Goal: Answer question/provide support: Share knowledge or assist other users

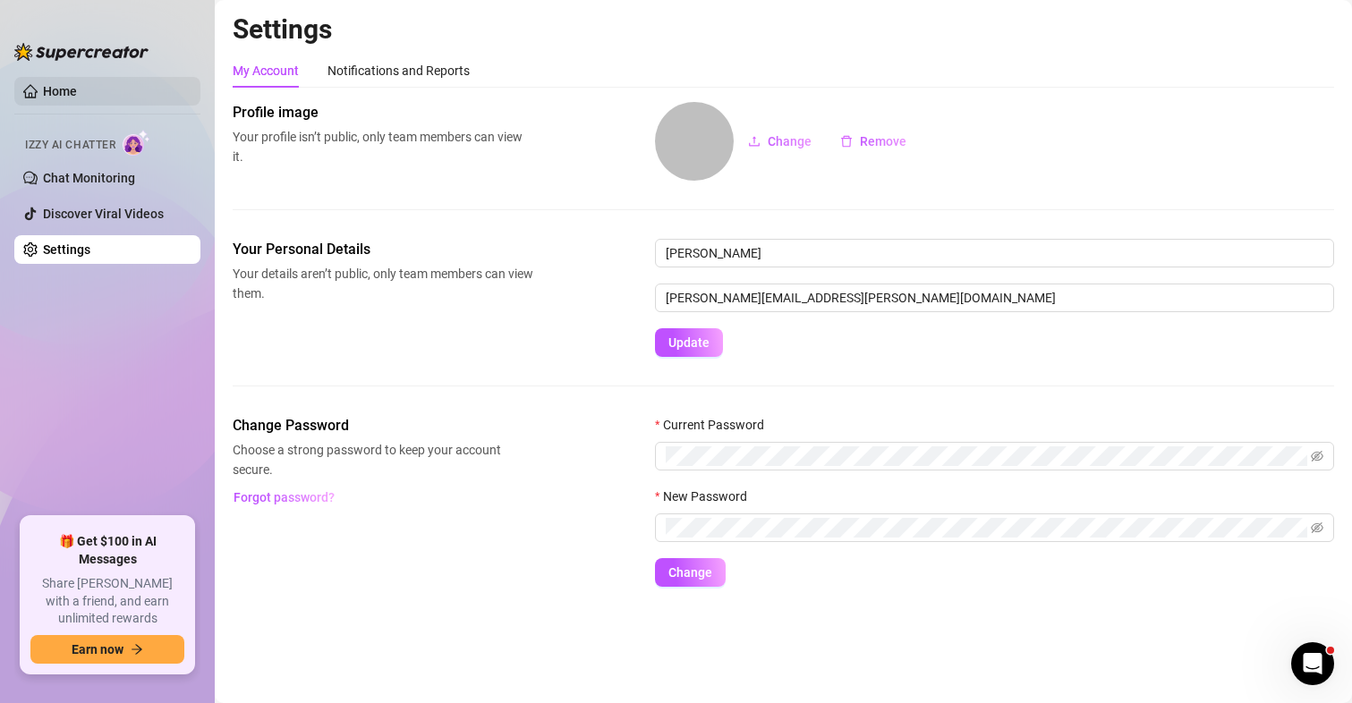
click at [50, 87] on link "Home" at bounding box center [60, 91] width 34 height 14
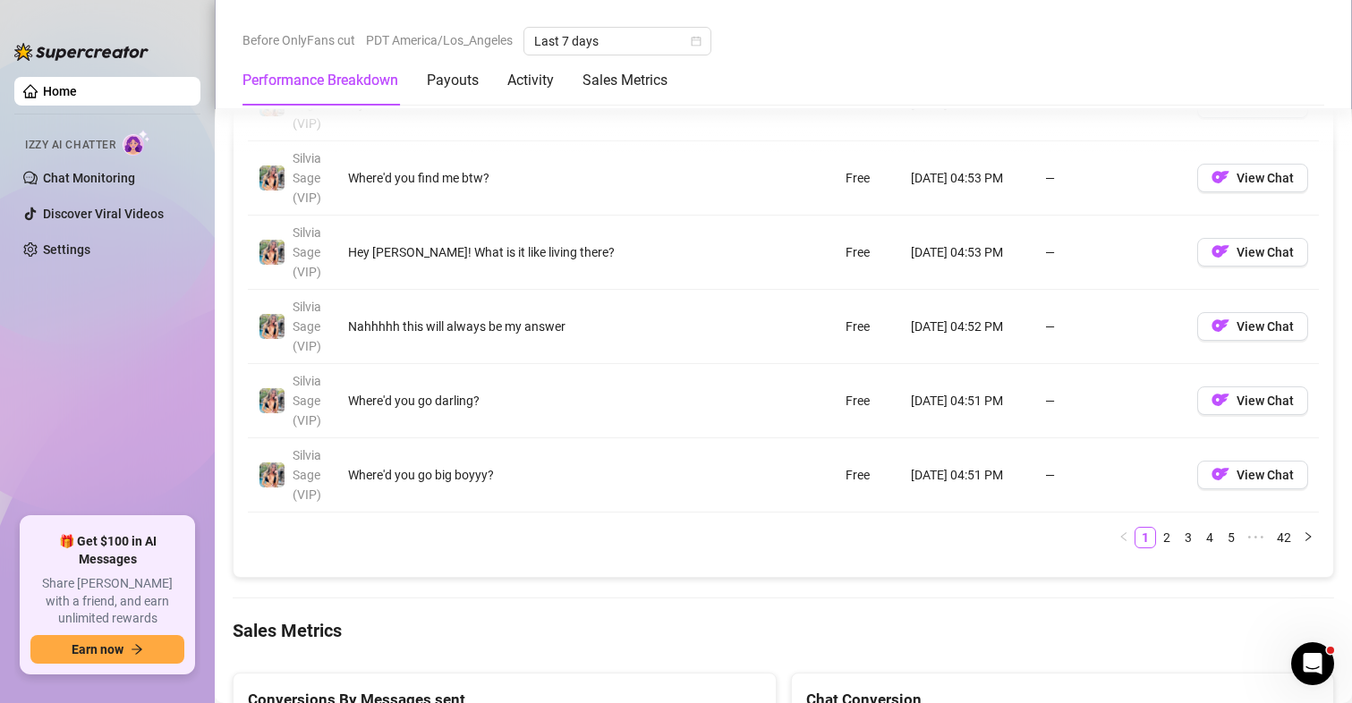
scroll to position [2148, 0]
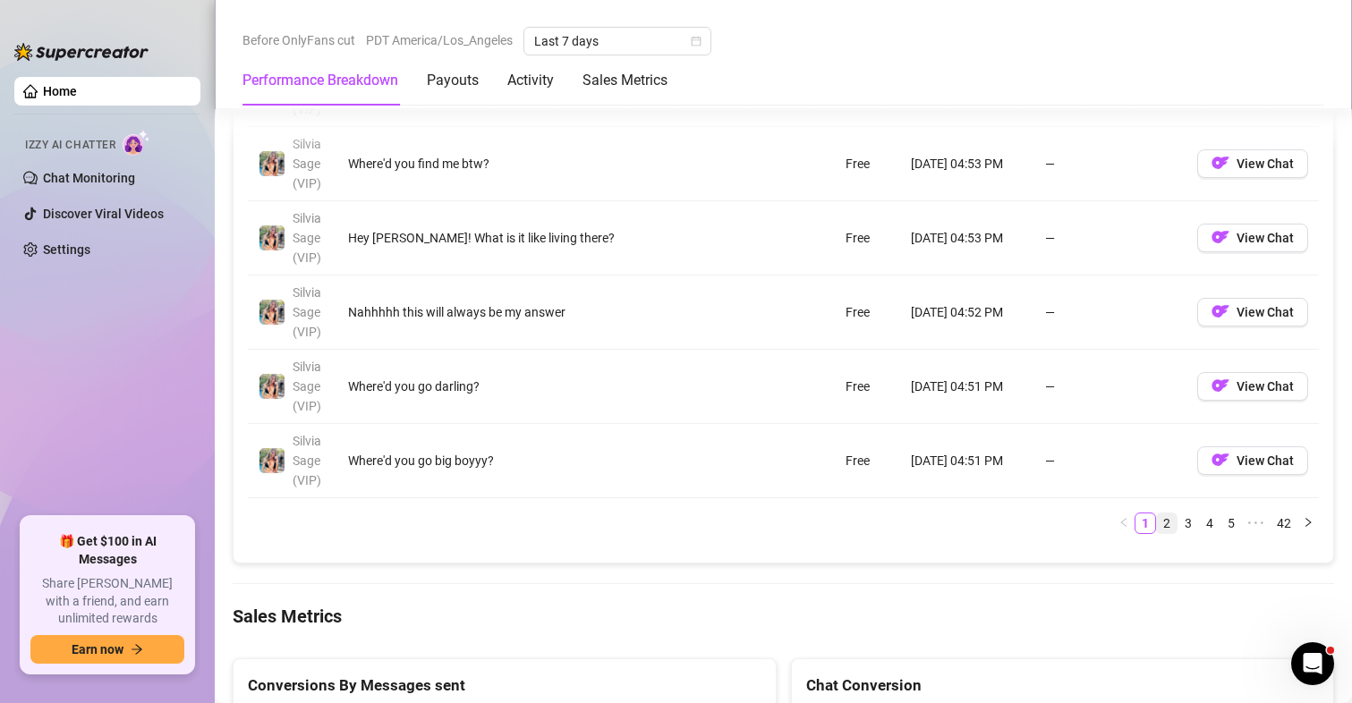
click at [1157, 524] on link "2" at bounding box center [1167, 524] width 20 height 20
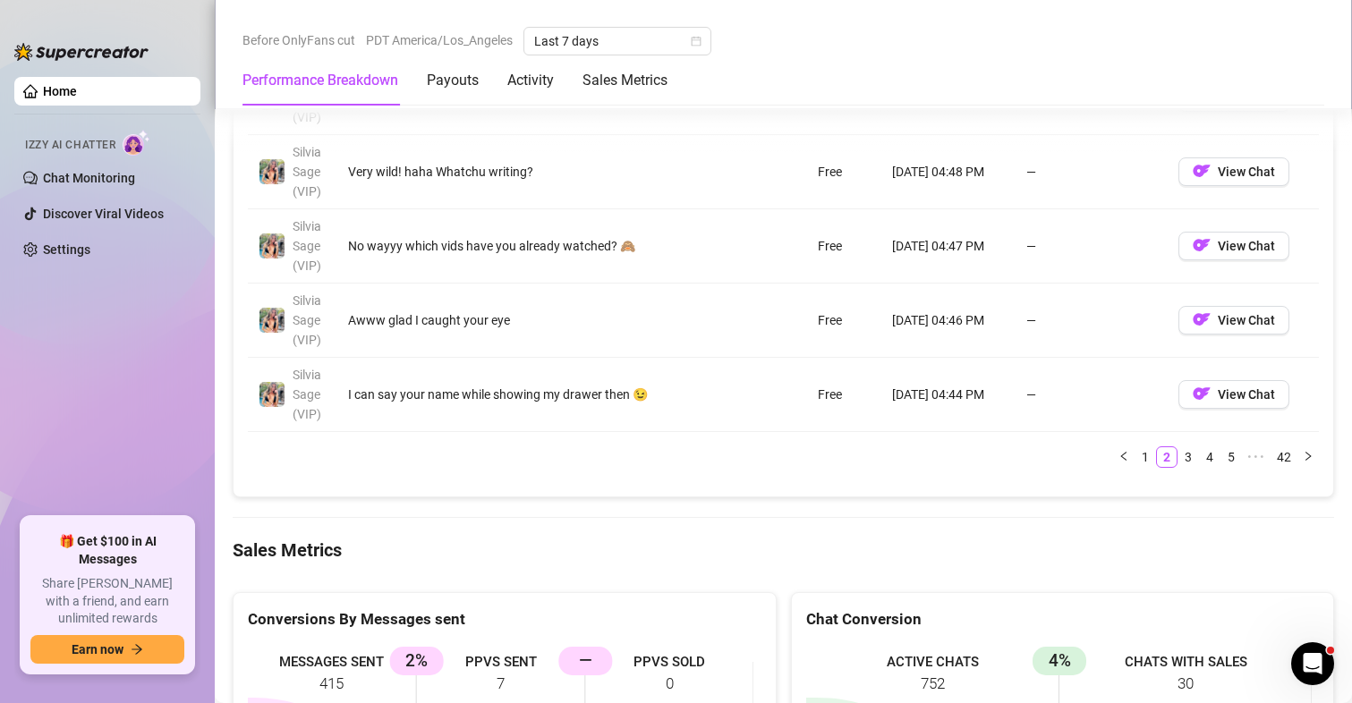
scroll to position [2326, 0]
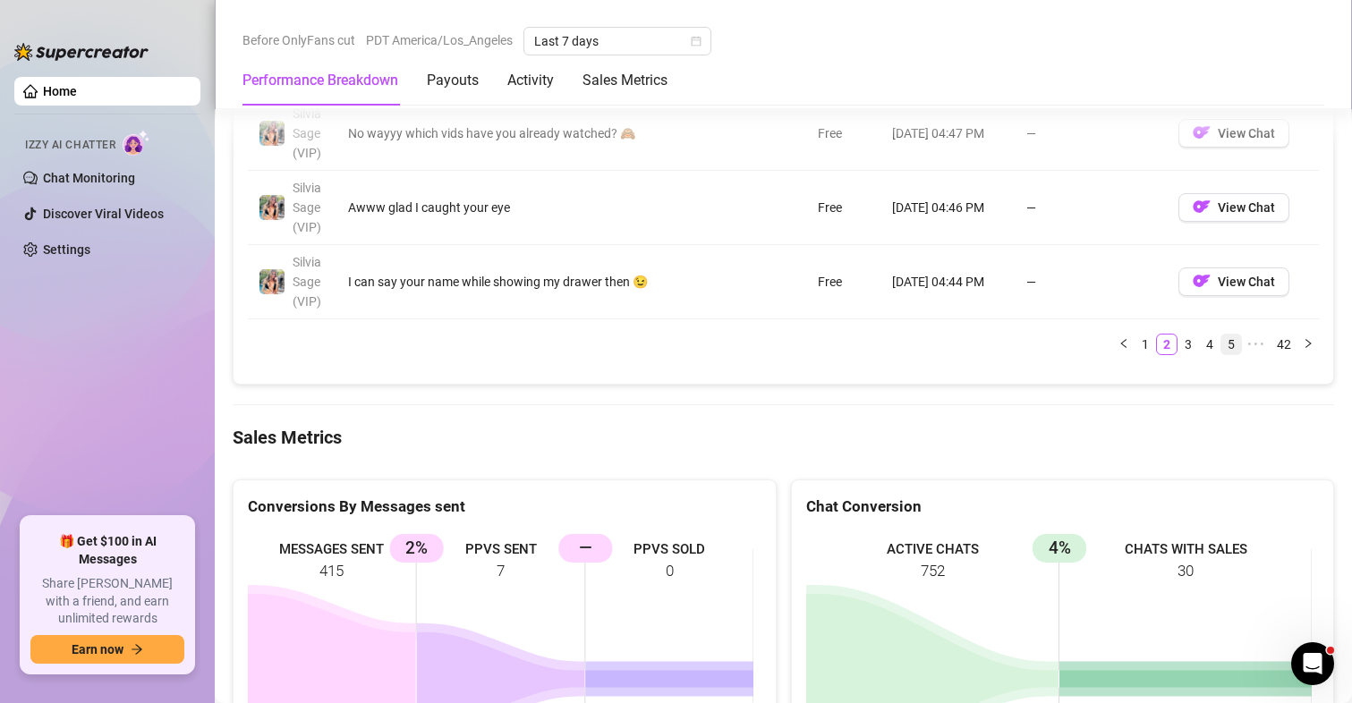
click at [1226, 345] on link "5" at bounding box center [1231, 345] width 20 height 20
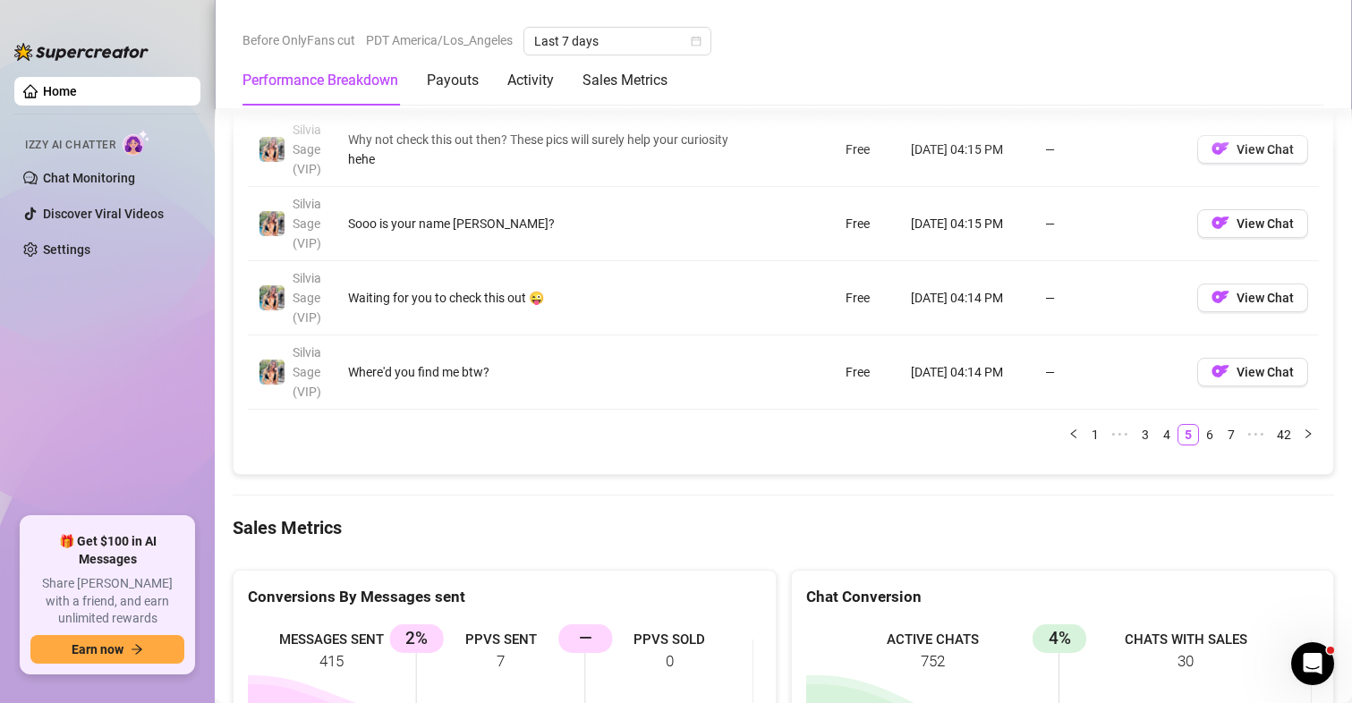
scroll to position [2237, 0]
click at [1221, 437] on link "7" at bounding box center [1231, 434] width 20 height 20
click at [1221, 437] on link "9" at bounding box center [1231, 434] width 20 height 20
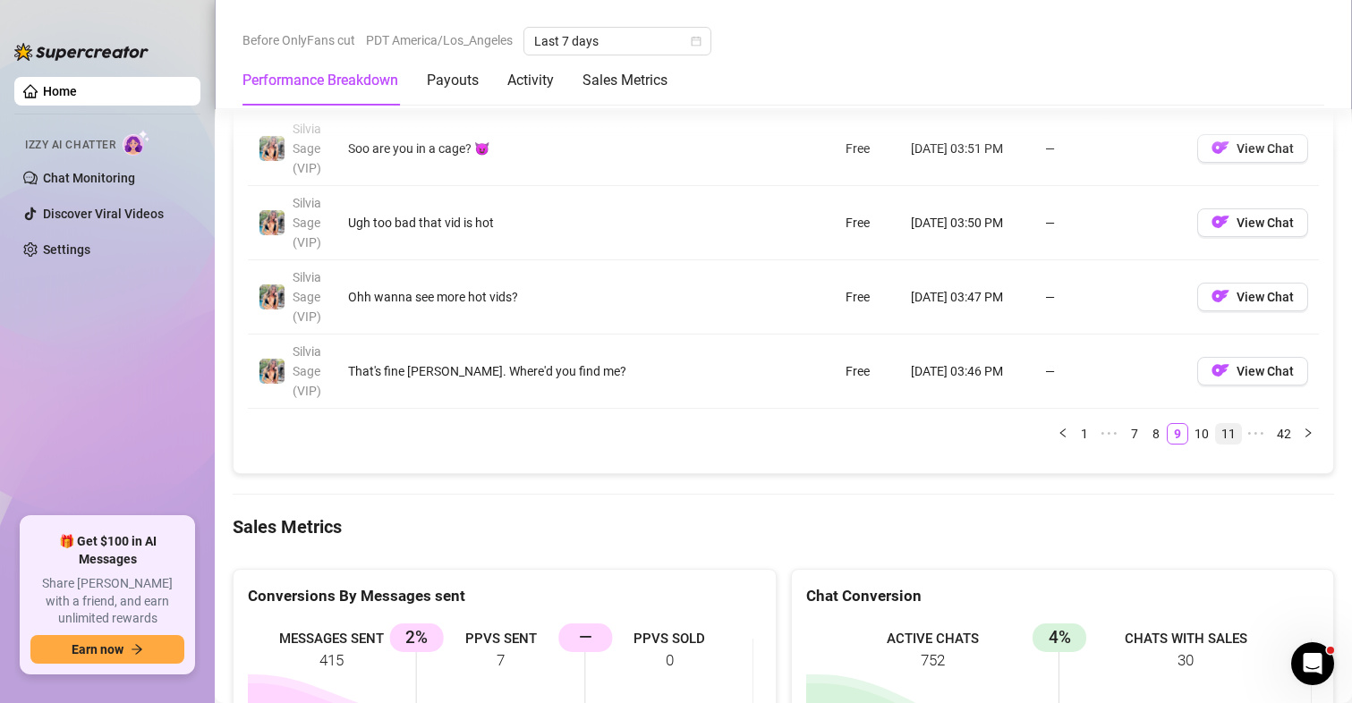
click at [1218, 438] on link "11" at bounding box center [1228, 434] width 25 height 20
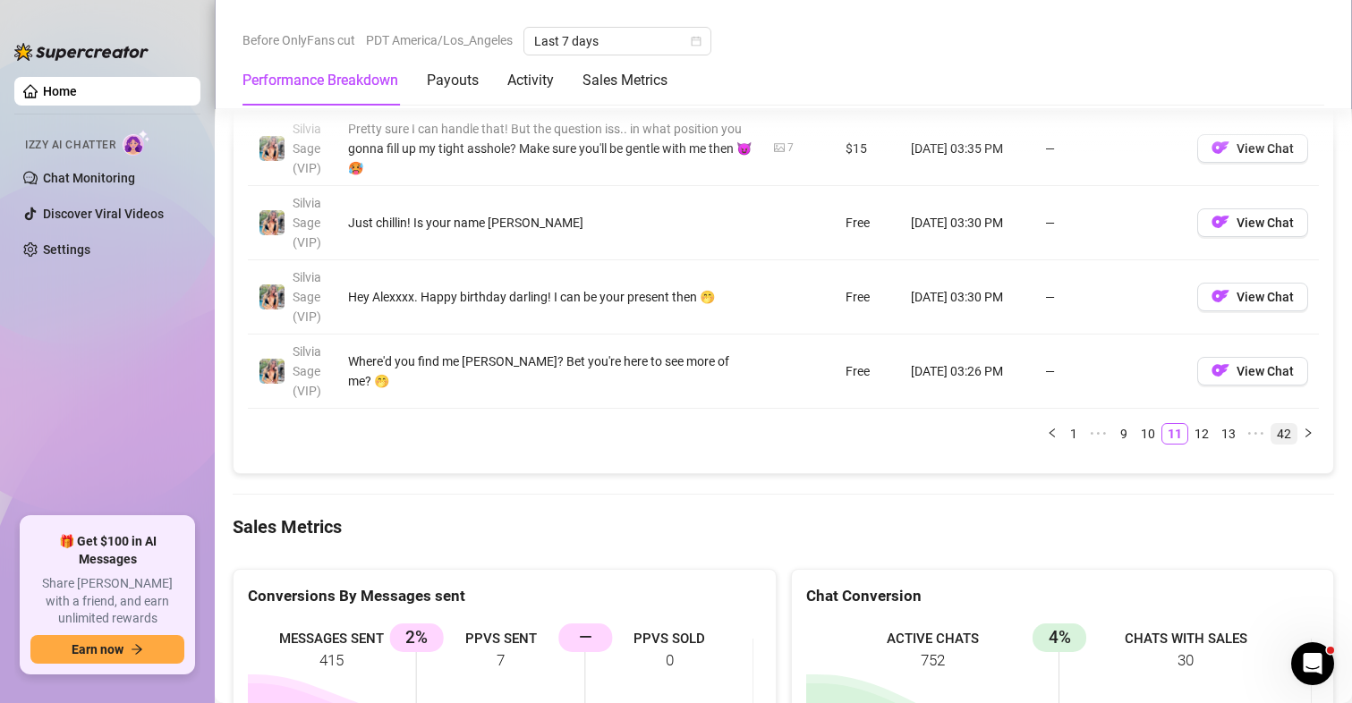
click at [1272, 438] on link "42" at bounding box center [1284, 434] width 25 height 20
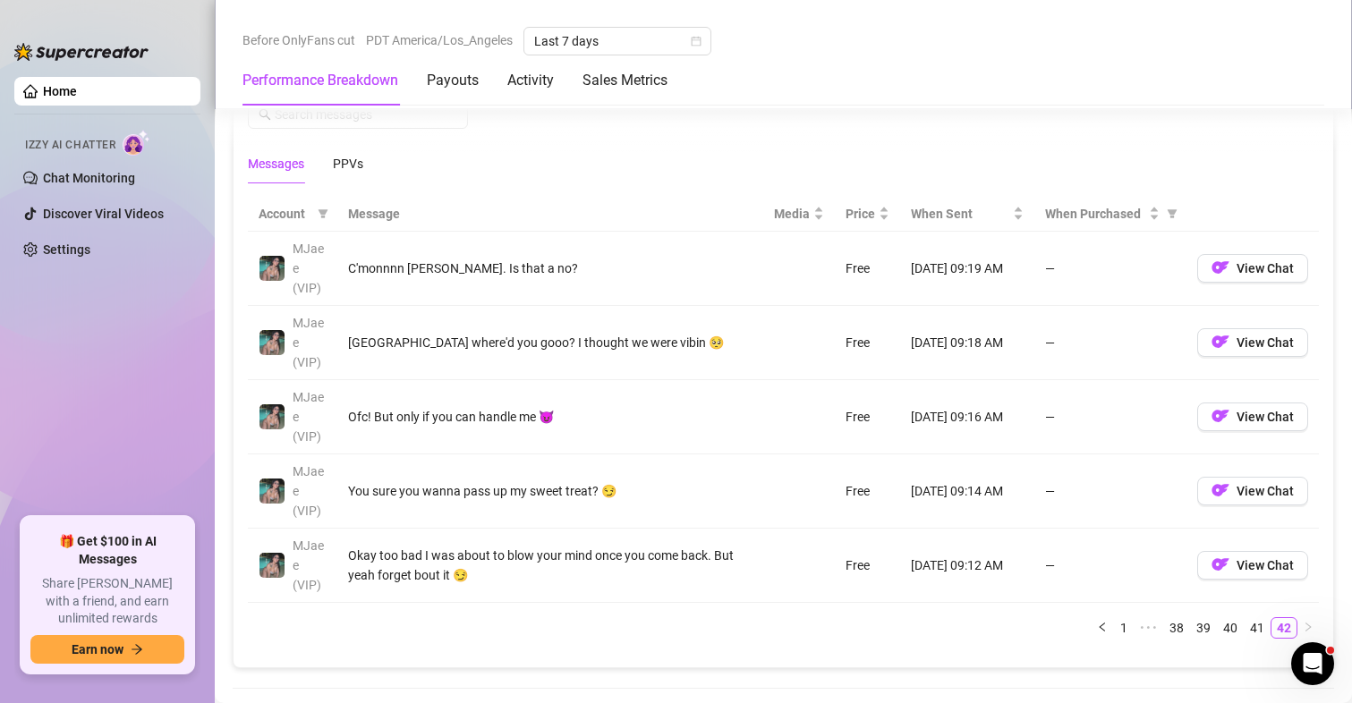
scroll to position [1790, 0]
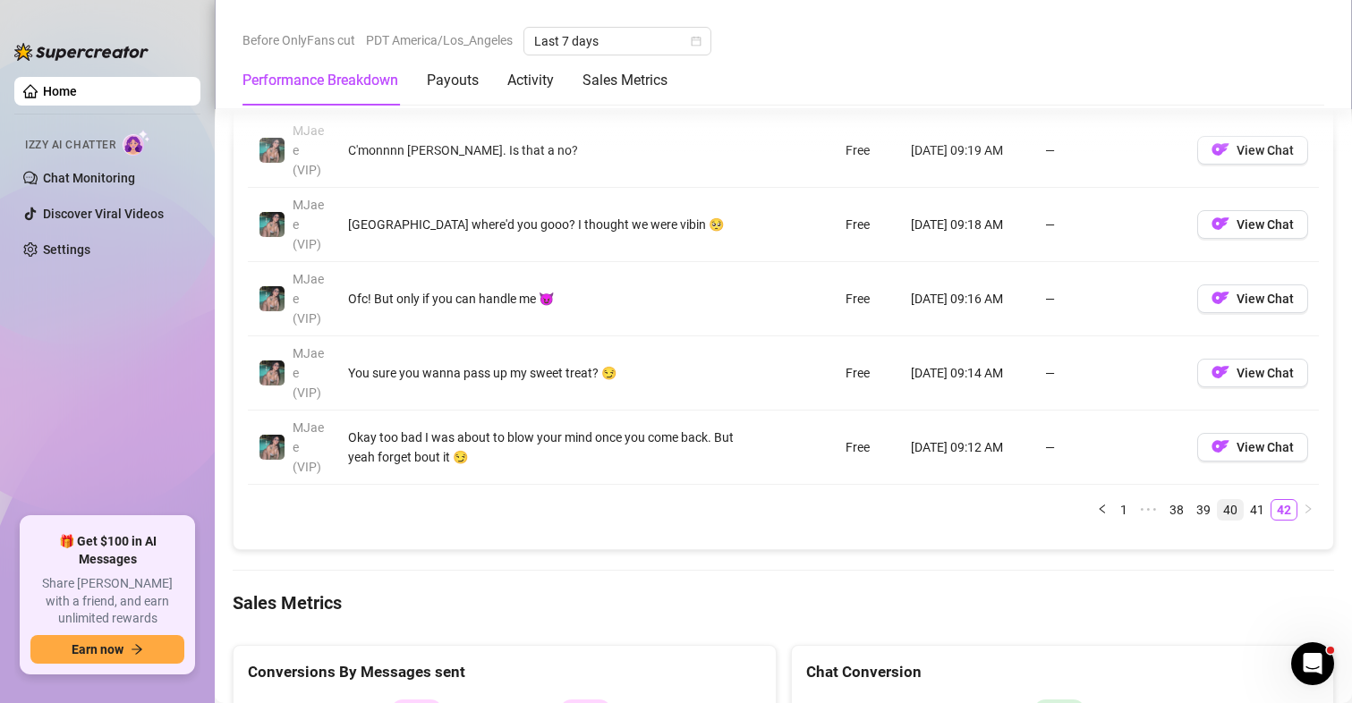
click at [1218, 509] on link "40" at bounding box center [1230, 510] width 25 height 20
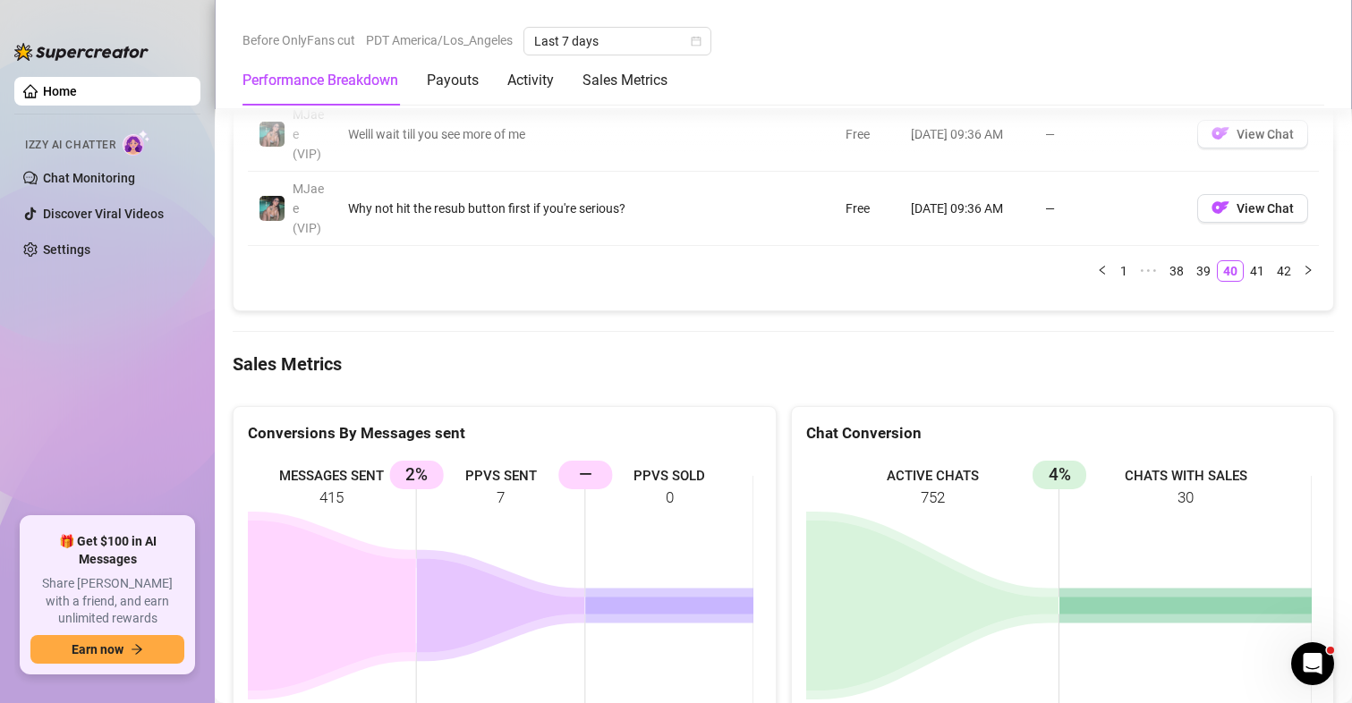
scroll to position [2237, 0]
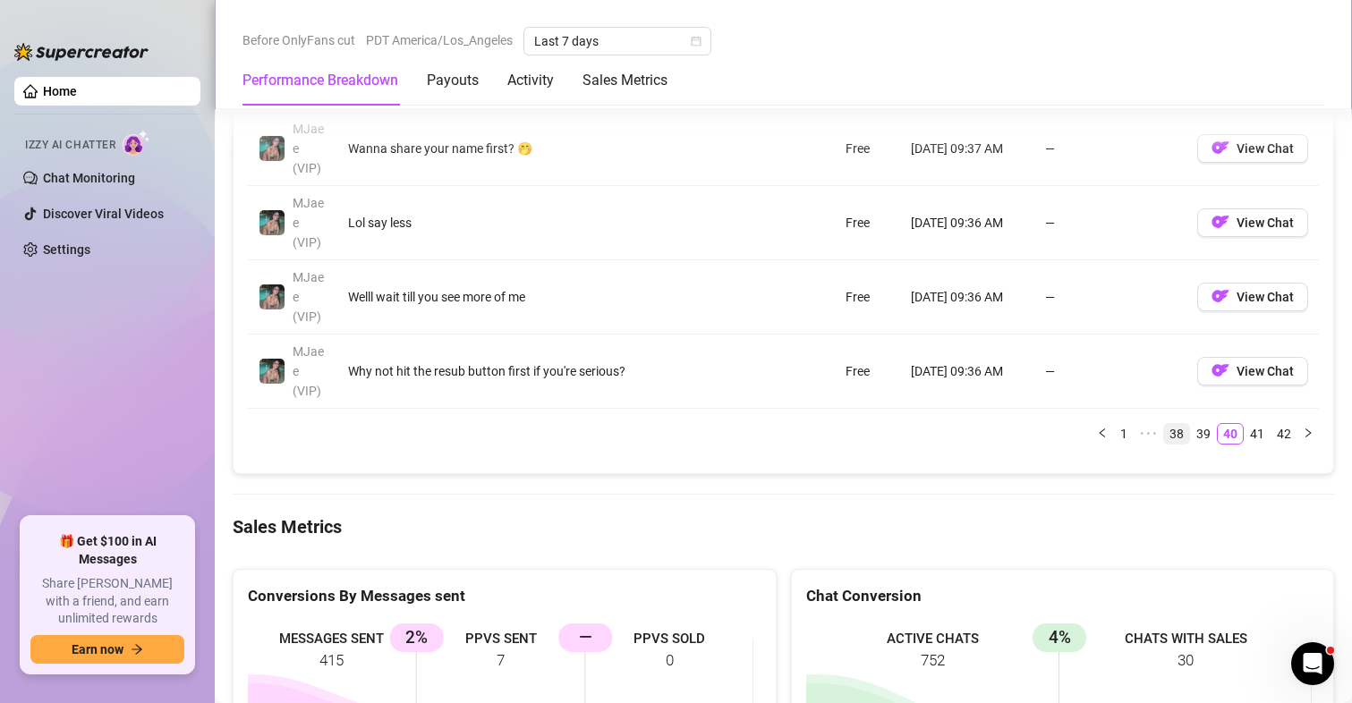
click at [1169, 435] on link "38" at bounding box center [1176, 434] width 25 height 20
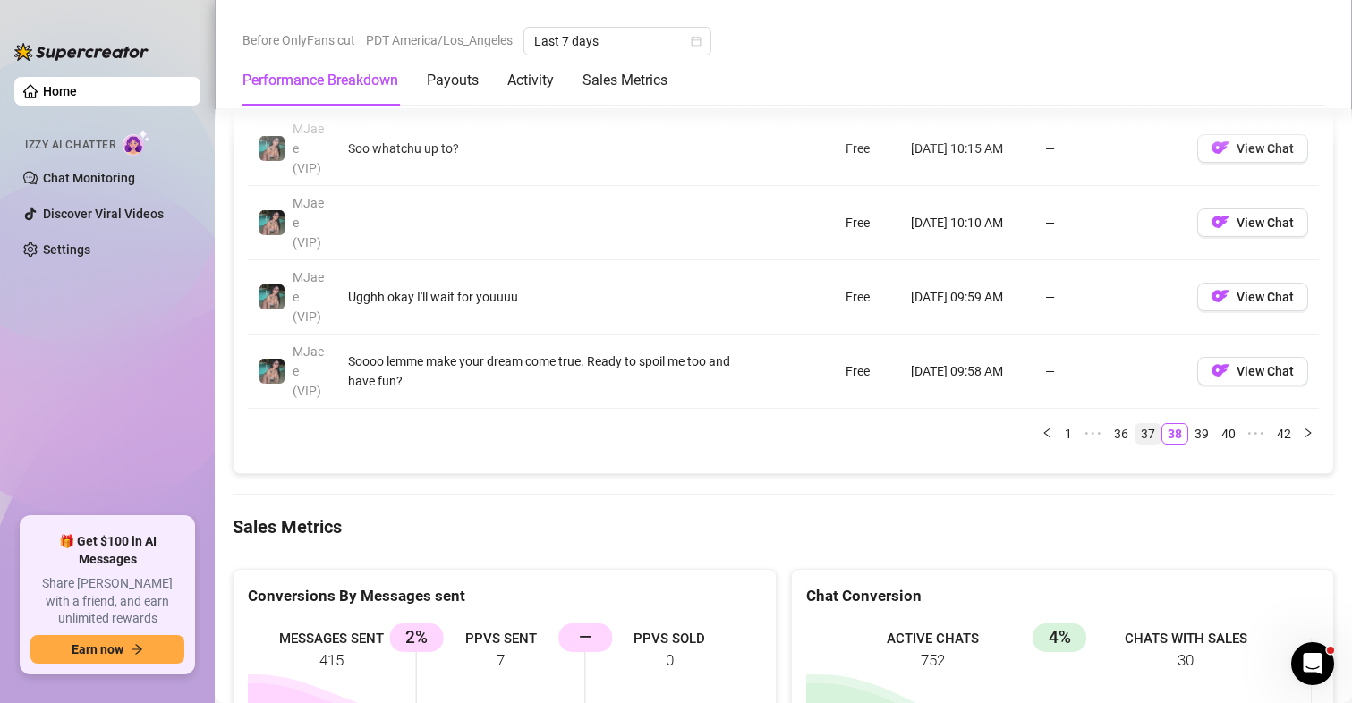
click at [1135, 435] on link "37" at bounding box center [1147, 434] width 25 height 20
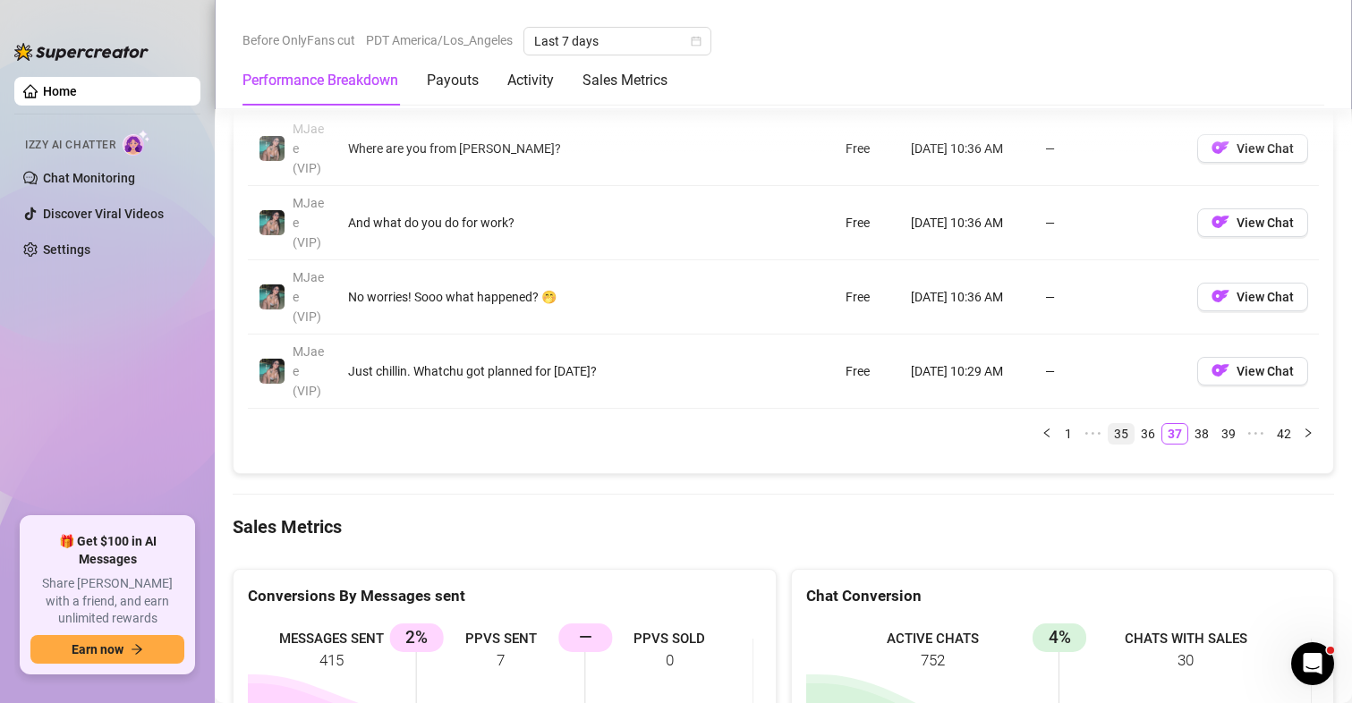
click at [1115, 437] on link "35" at bounding box center [1121, 434] width 25 height 20
click at [1082, 430] on span "•••" at bounding box center [1093, 433] width 29 height 21
click at [1084, 438] on span "•••" at bounding box center [1093, 433] width 29 height 21
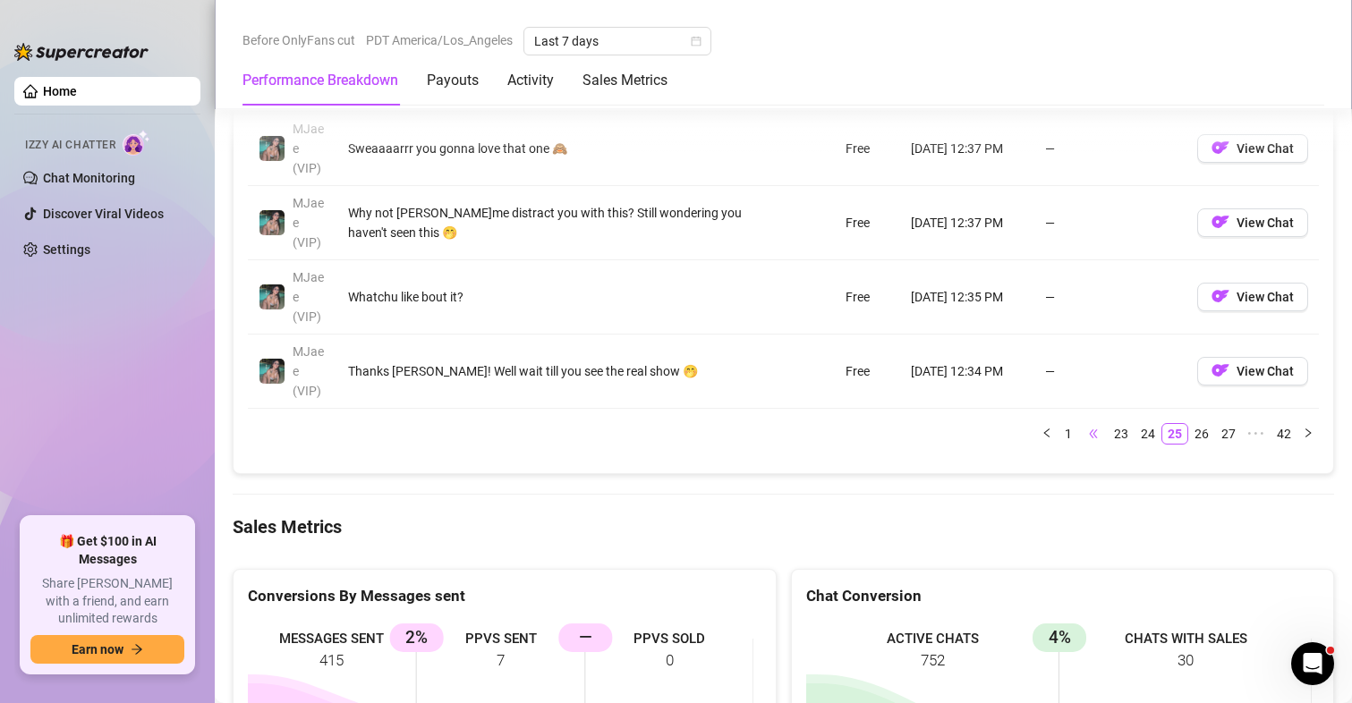
click at [1084, 438] on span "•••" at bounding box center [1093, 433] width 29 height 21
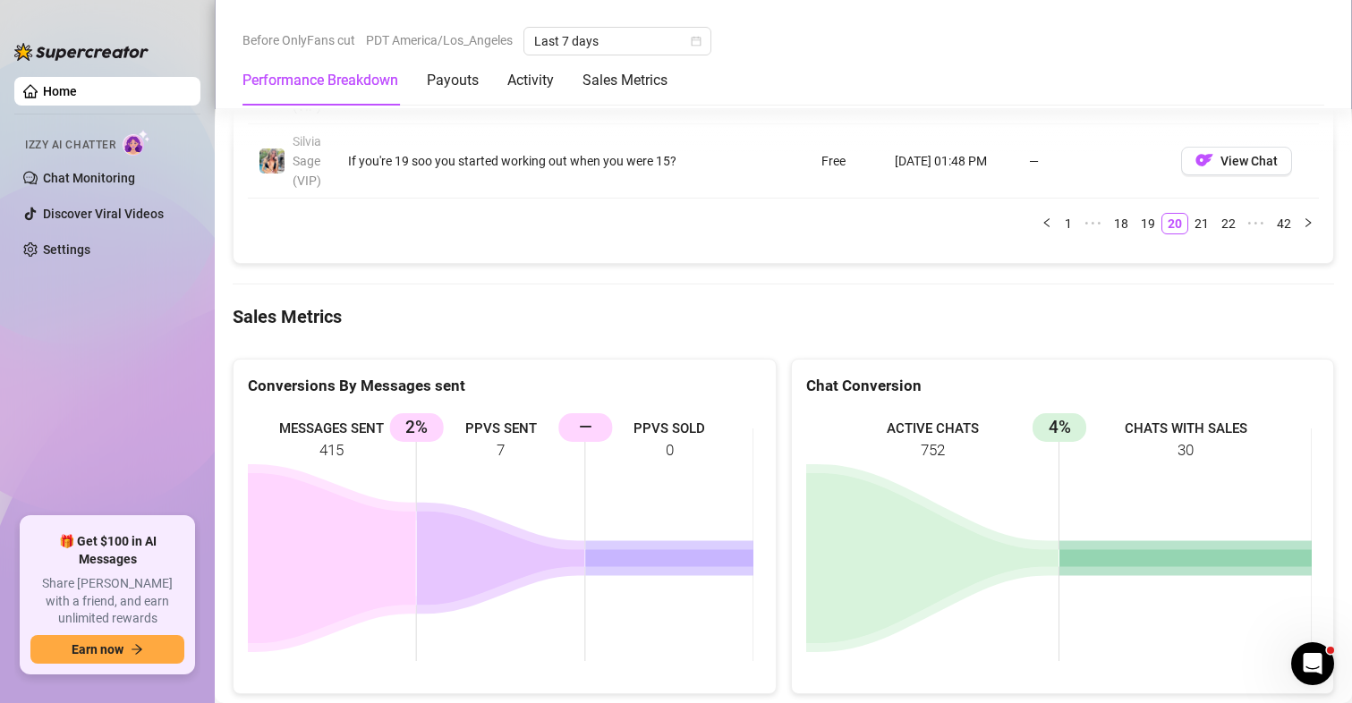
scroll to position [2416, 0]
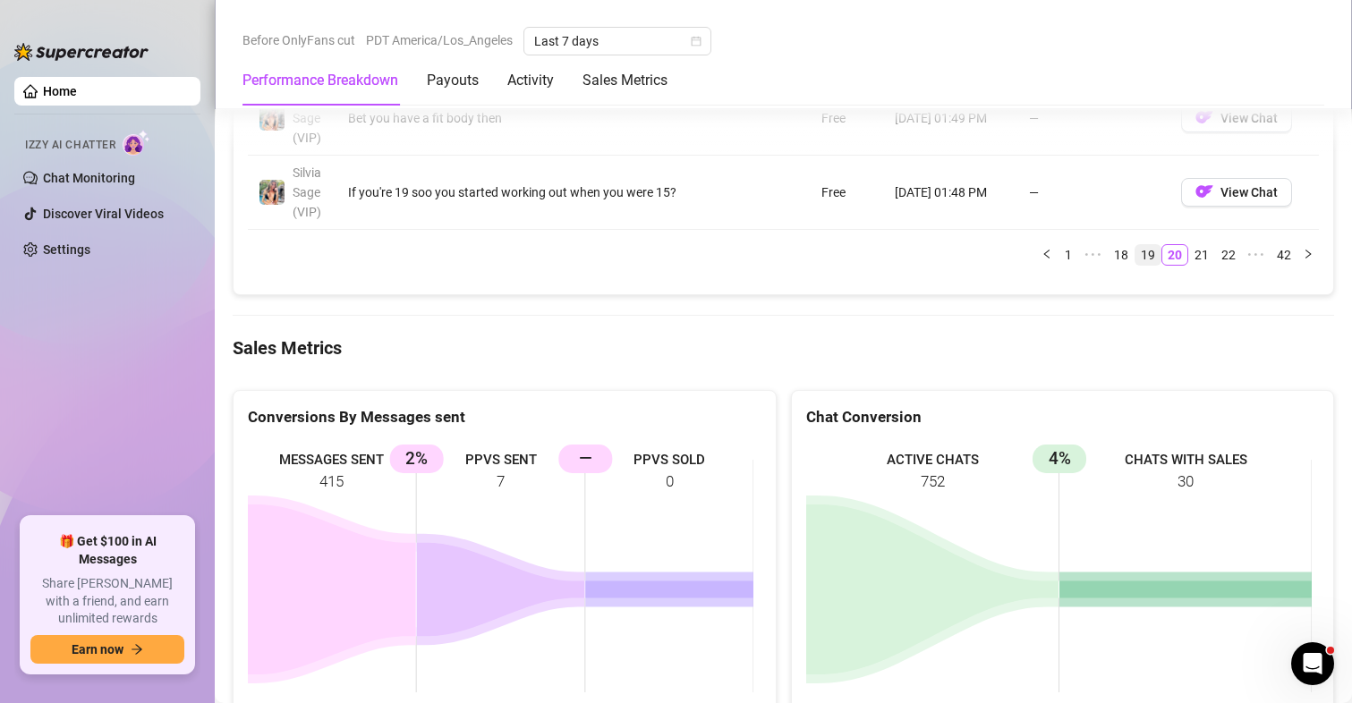
click at [1138, 257] on link "19" at bounding box center [1147, 255] width 25 height 20
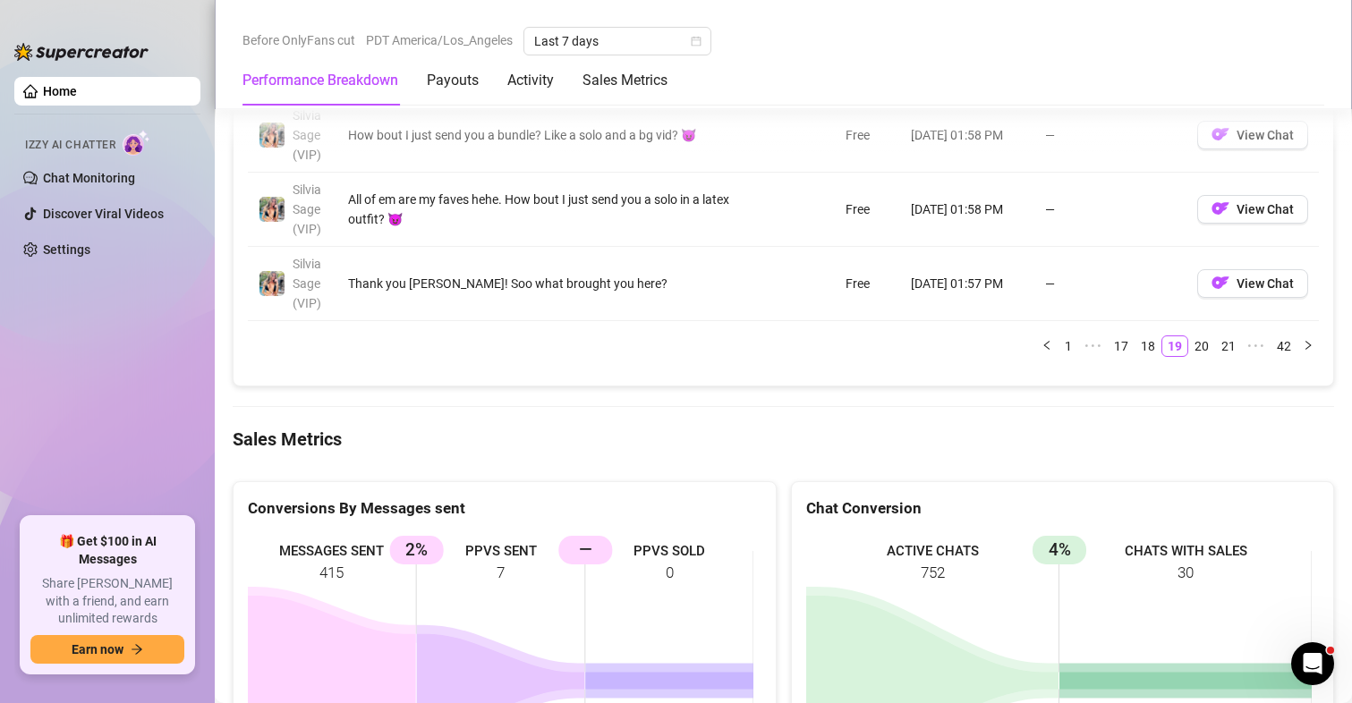
scroll to position [2326, 0]
click at [1135, 336] on link "18" at bounding box center [1147, 345] width 25 height 20
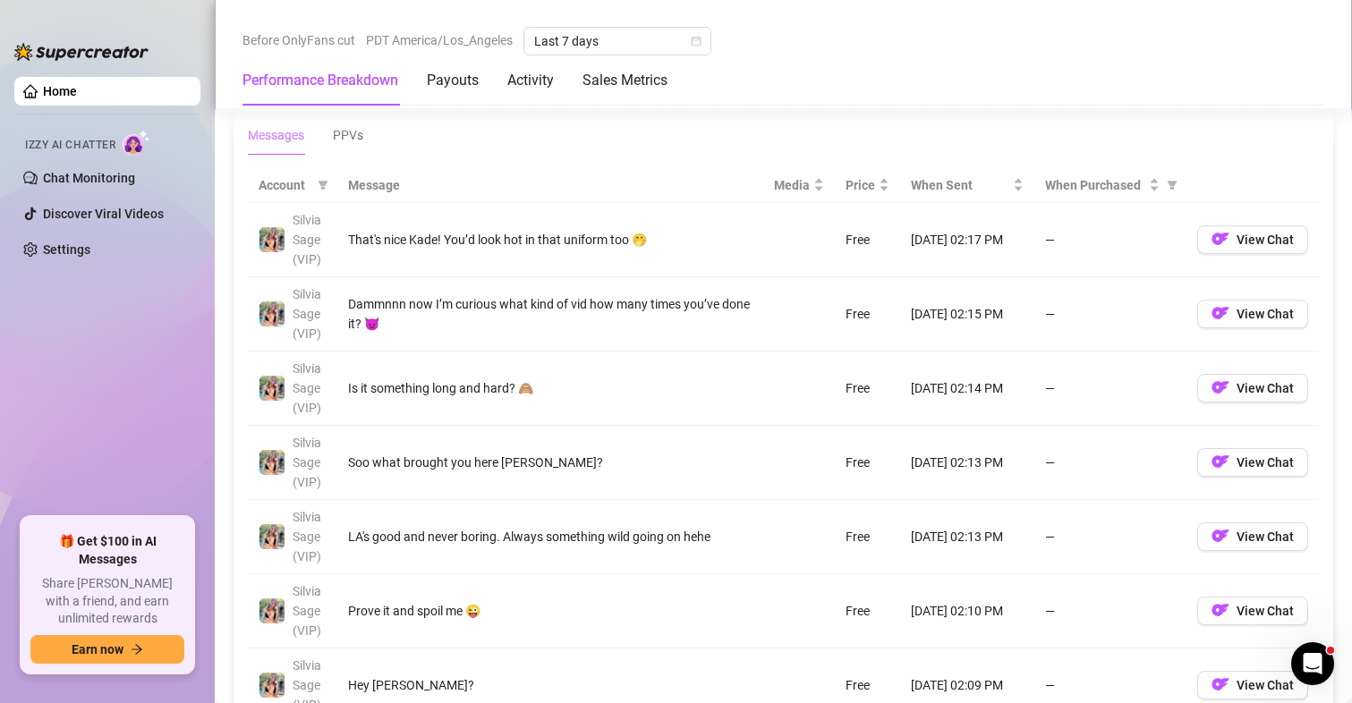
scroll to position [2058, 0]
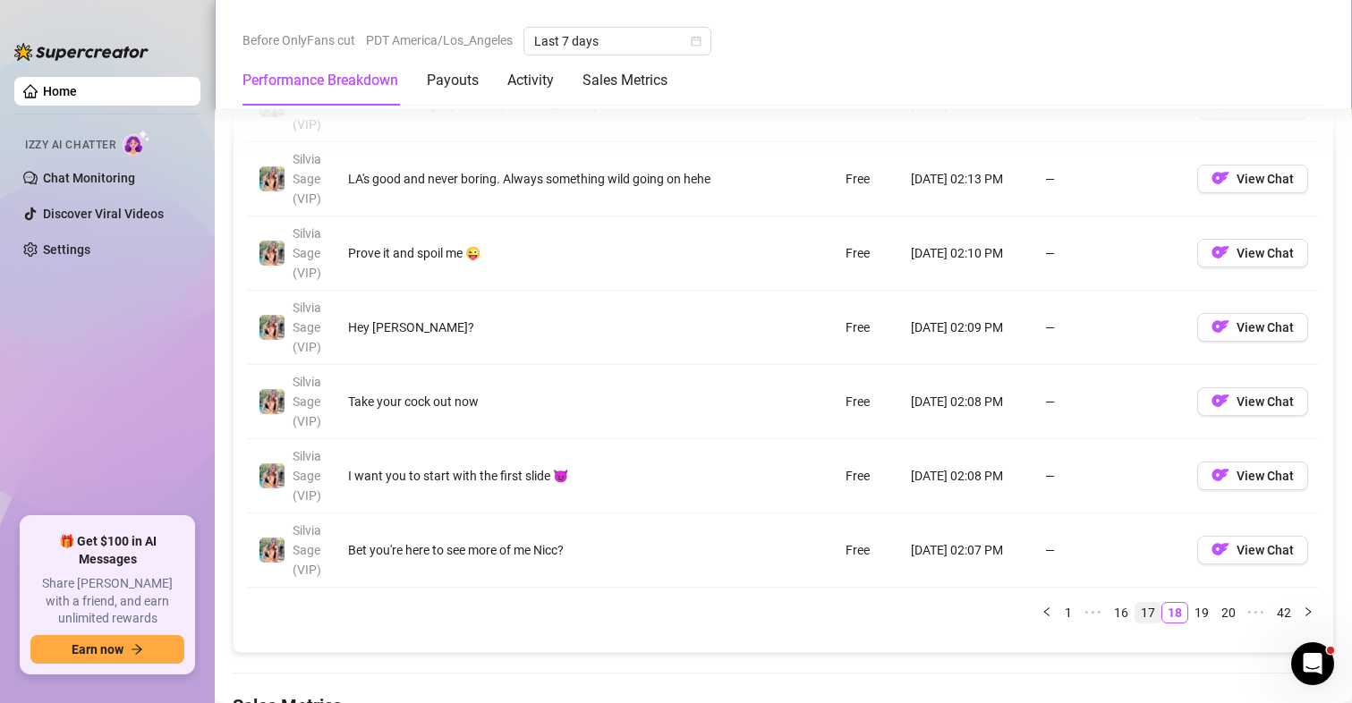
click at [1137, 615] on link "17" at bounding box center [1147, 613] width 25 height 20
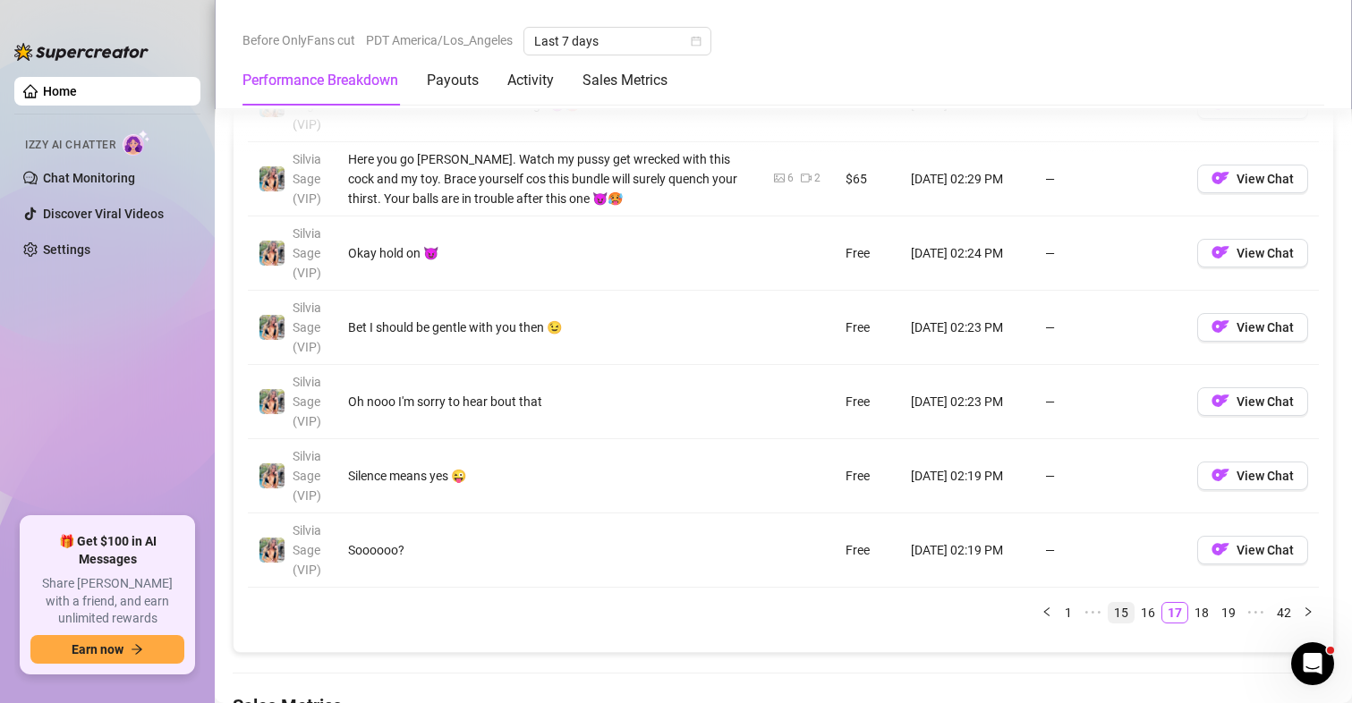
click at [1142, 611] on link "16" at bounding box center [1147, 613] width 25 height 20
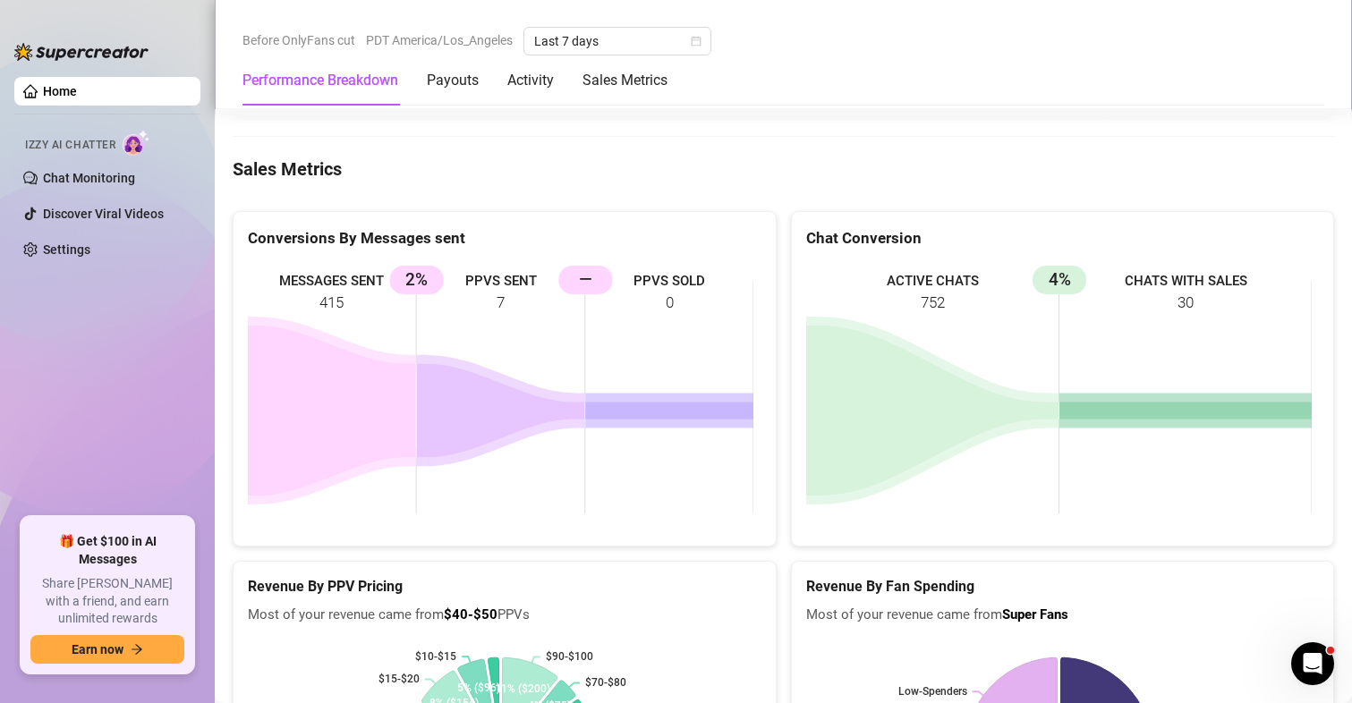
scroll to position [2326, 0]
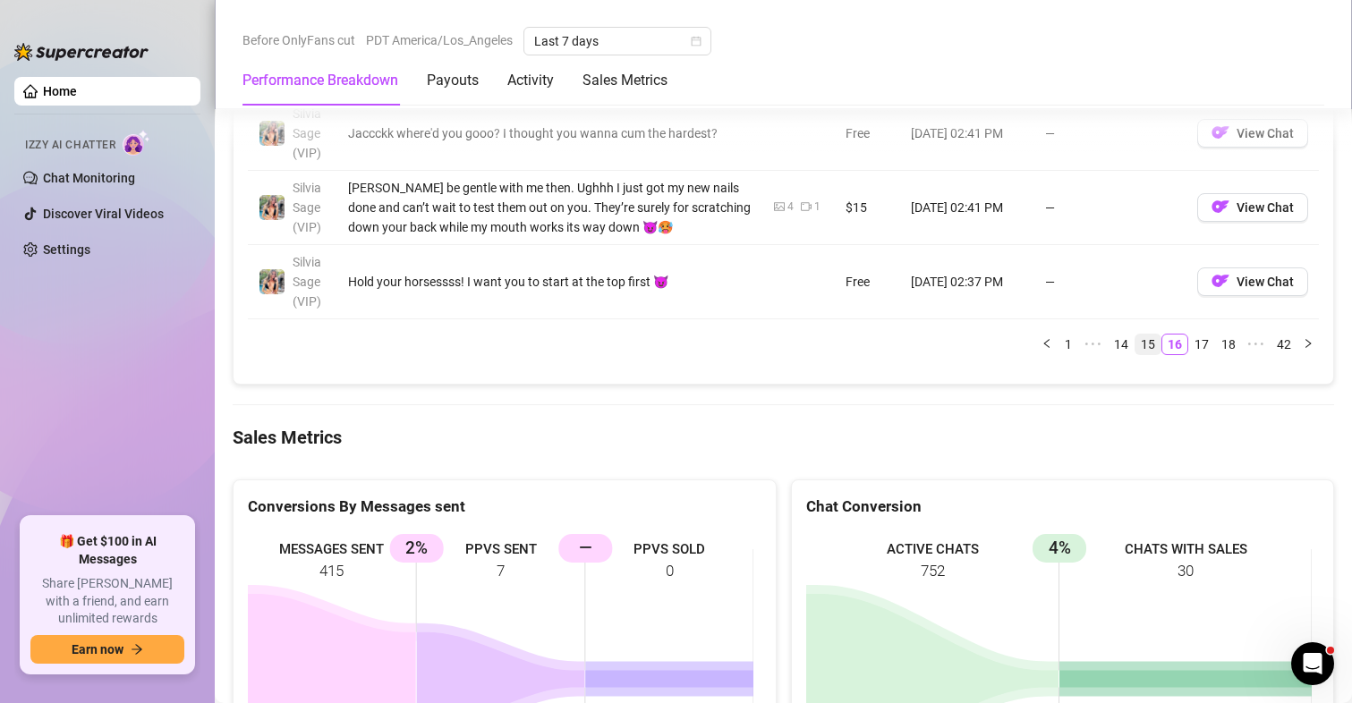
click at [1138, 348] on link "15" at bounding box center [1147, 345] width 25 height 20
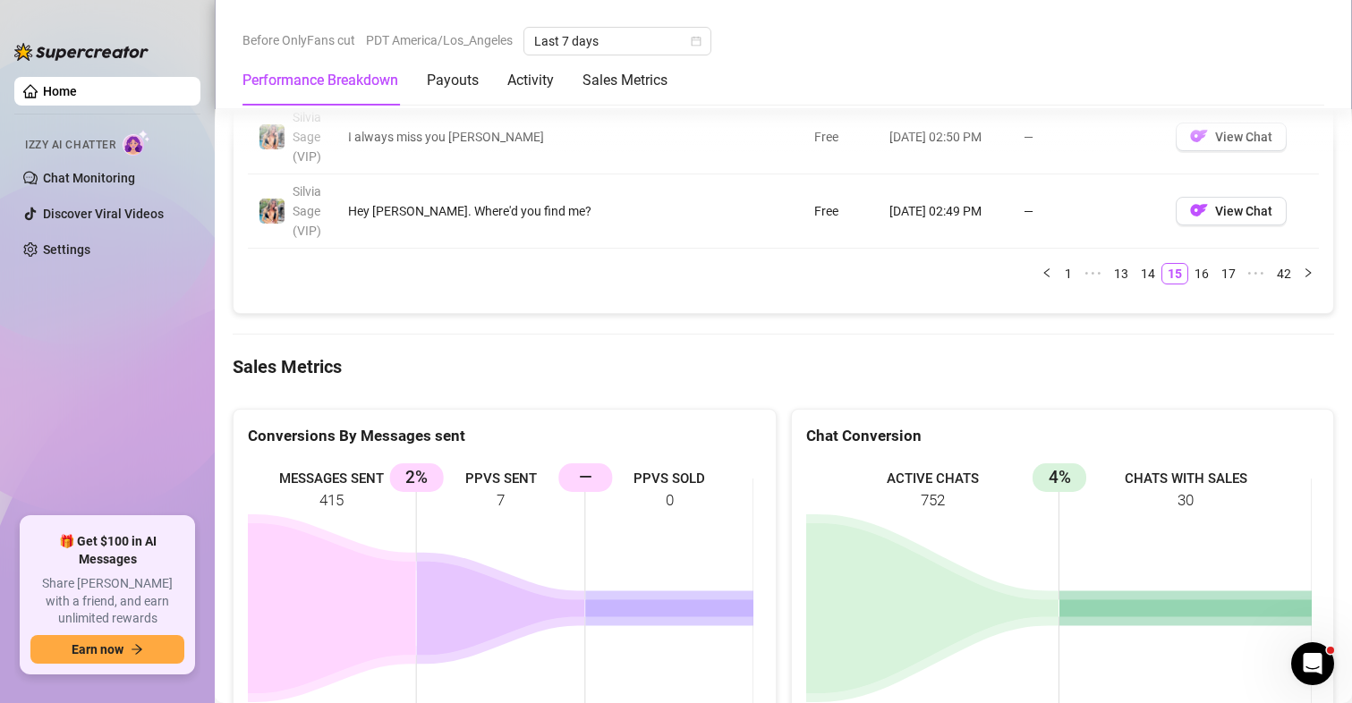
scroll to position [2237, 0]
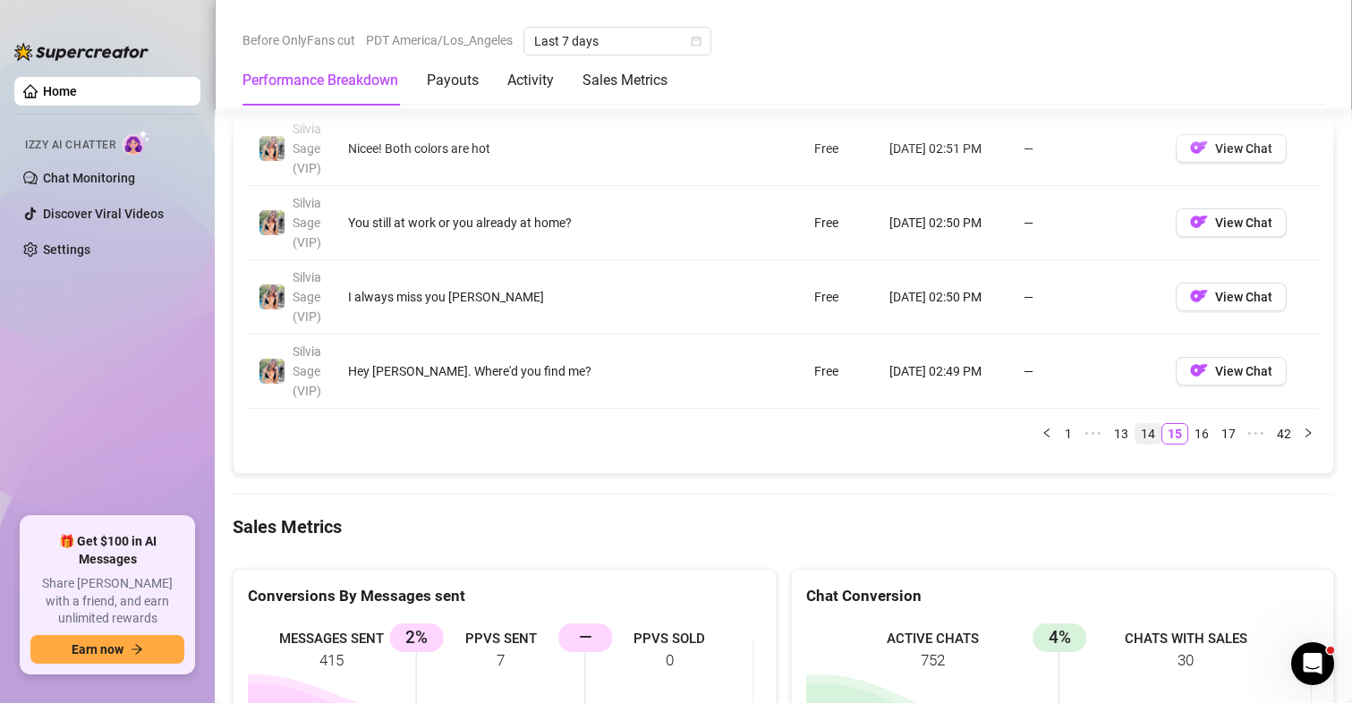
click at [1137, 439] on link "14" at bounding box center [1147, 434] width 25 height 20
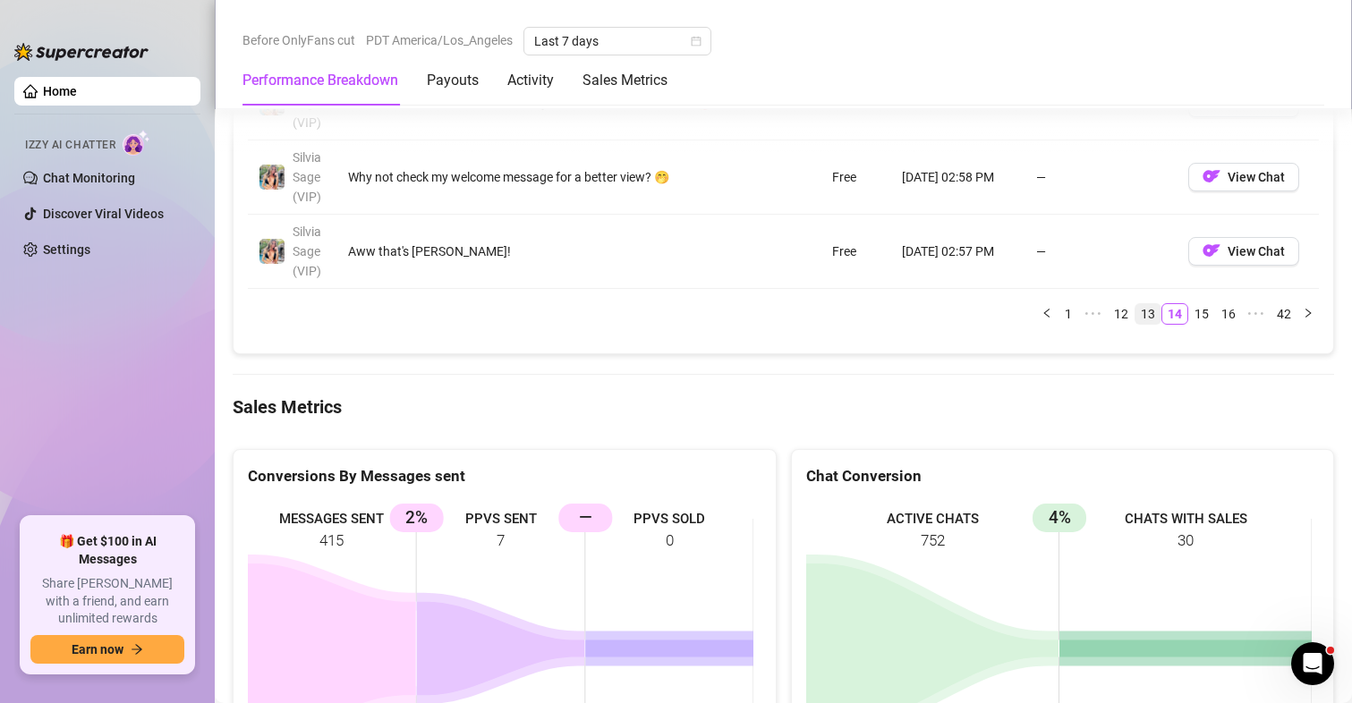
scroll to position [2326, 0]
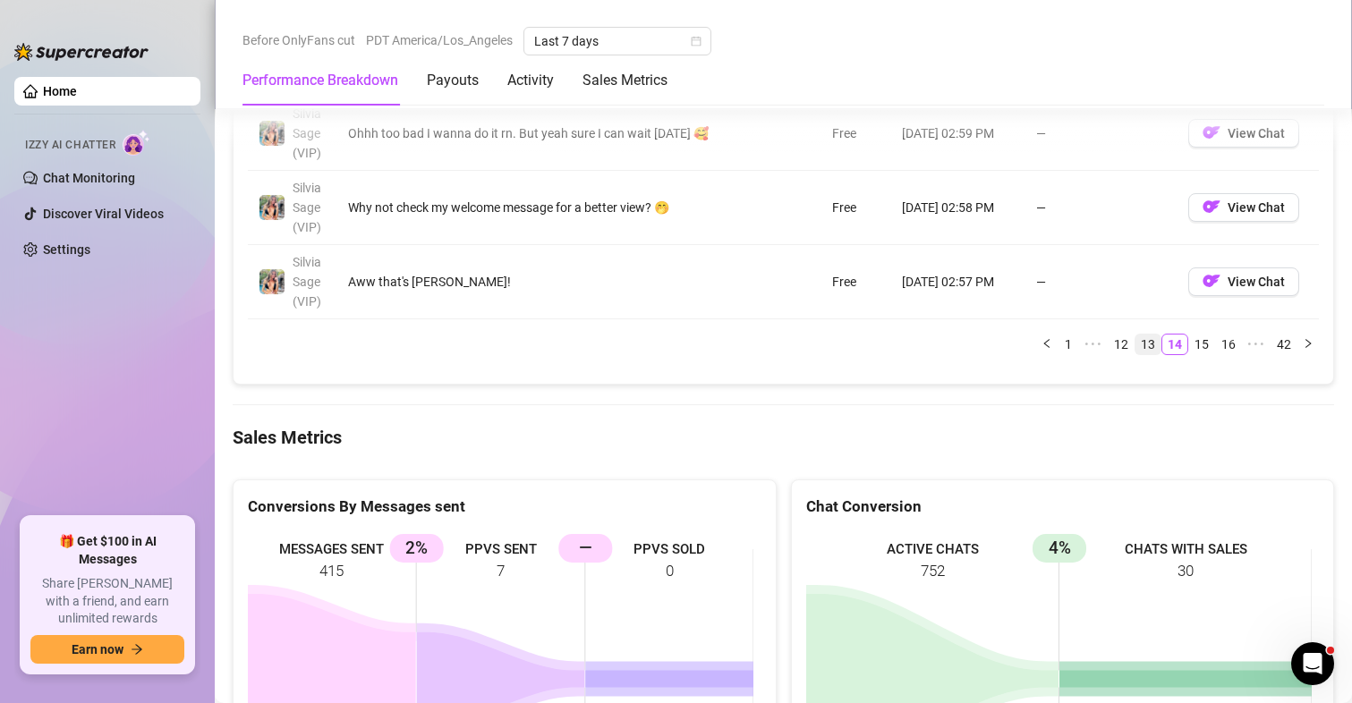
click at [1135, 345] on link "13" at bounding box center [1147, 345] width 25 height 20
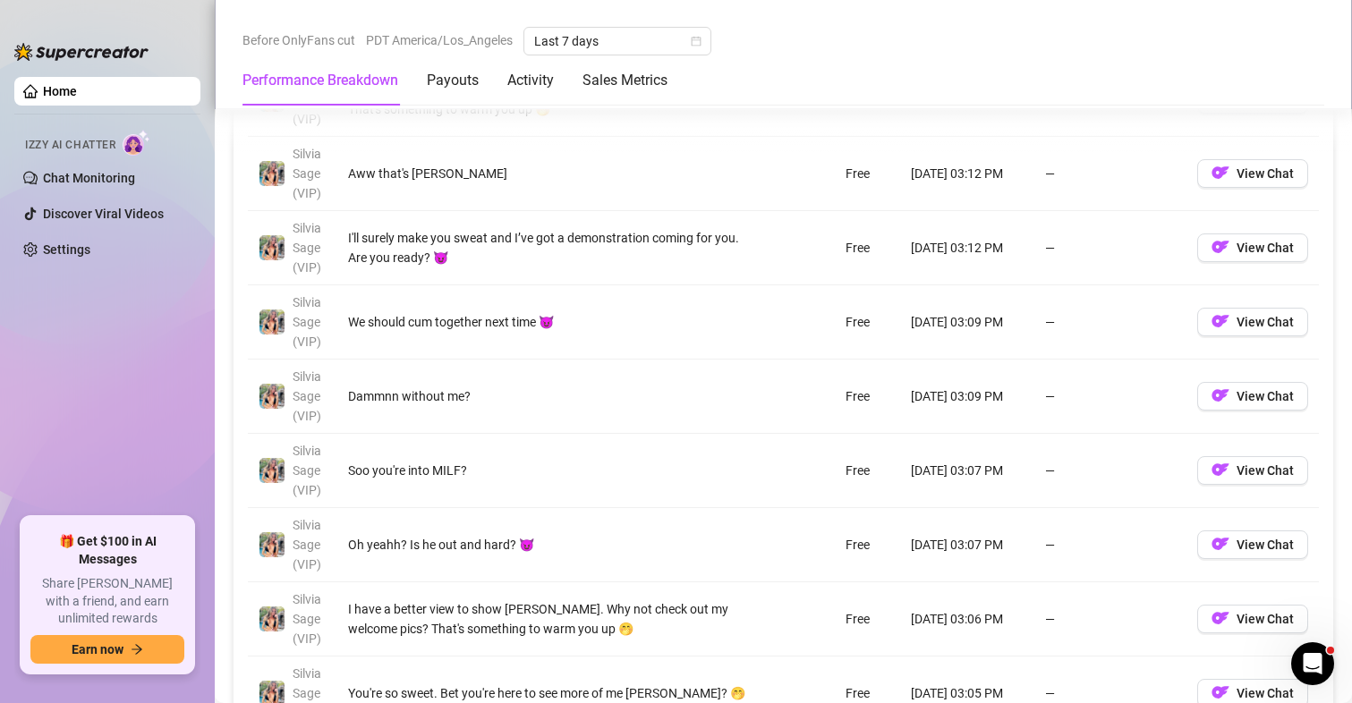
scroll to position [2058, 0]
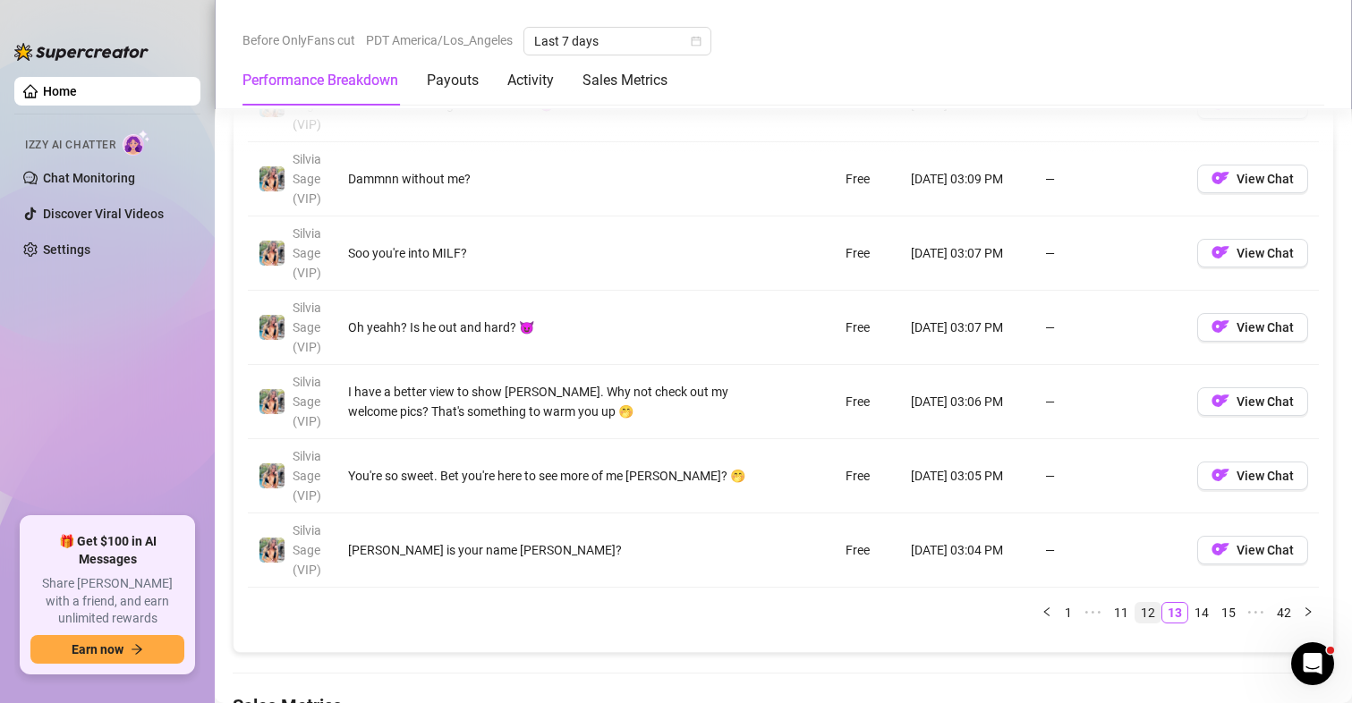
click at [1135, 611] on link "12" at bounding box center [1147, 613] width 25 height 20
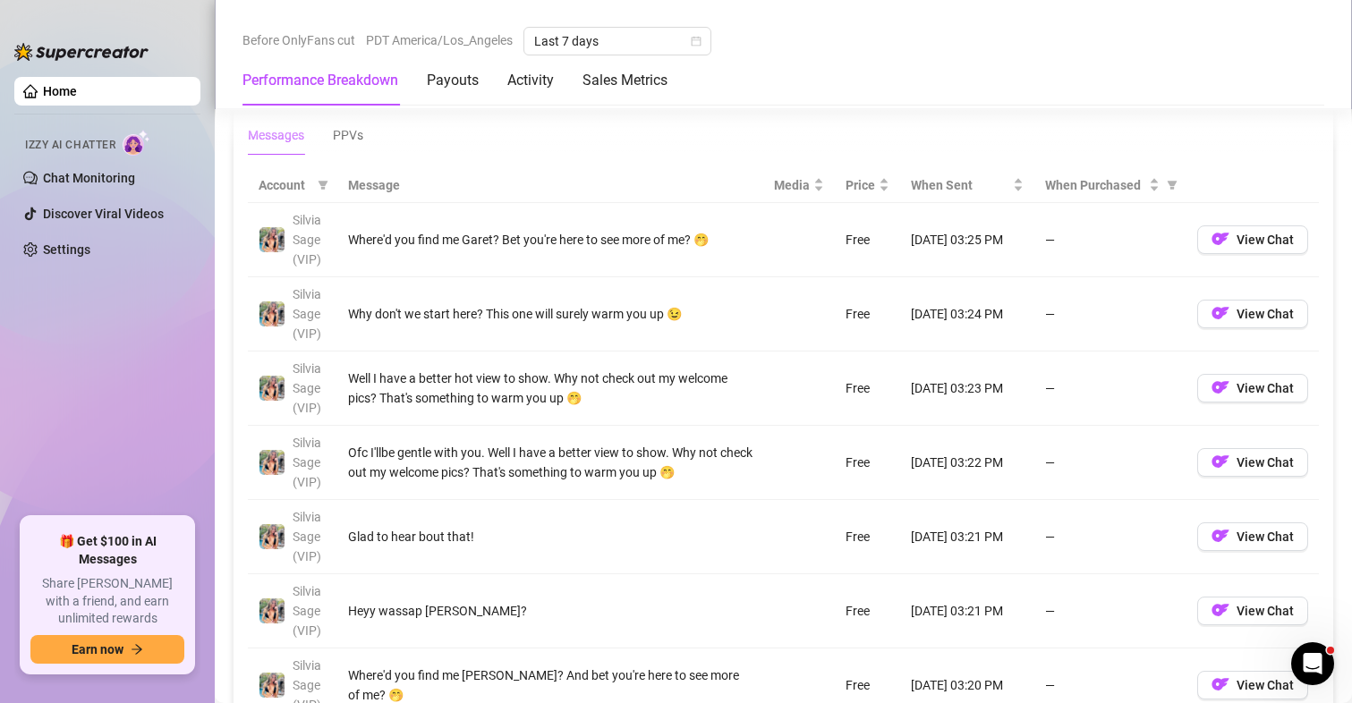
scroll to position [2148, 0]
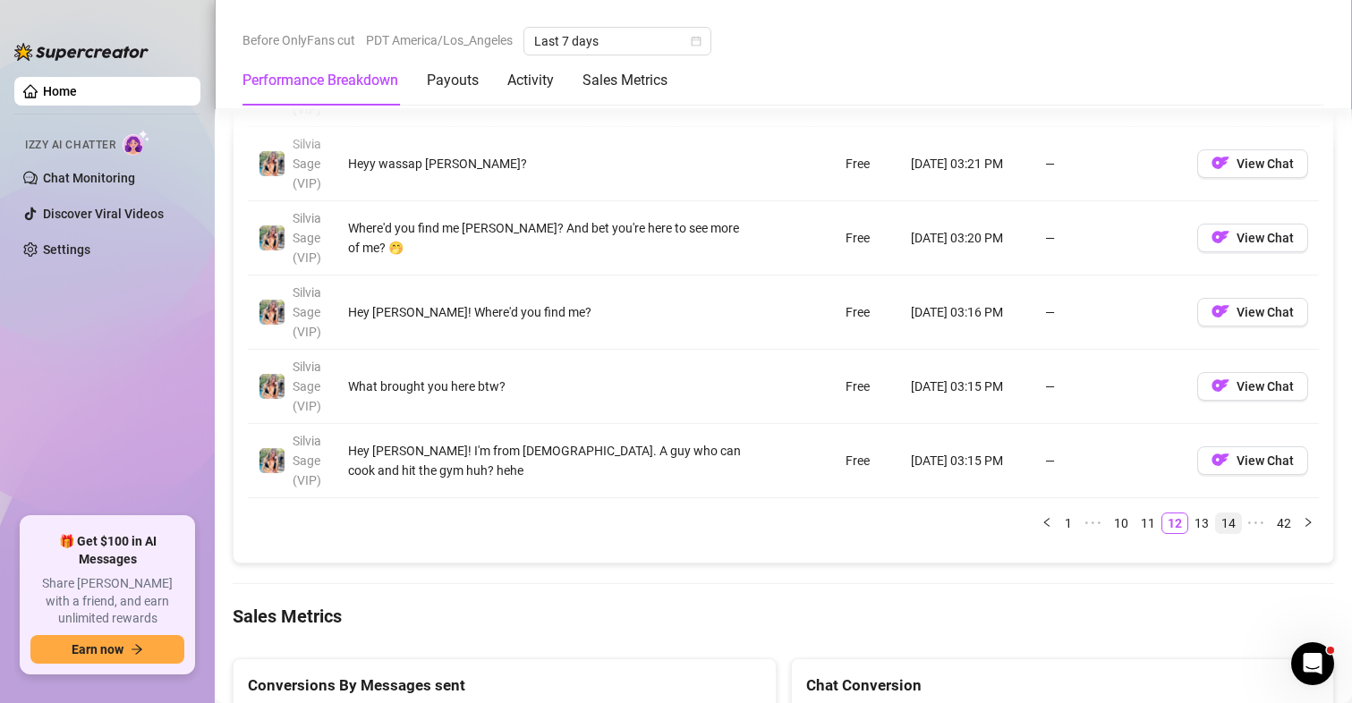
click at [1216, 525] on link "14" at bounding box center [1228, 524] width 25 height 20
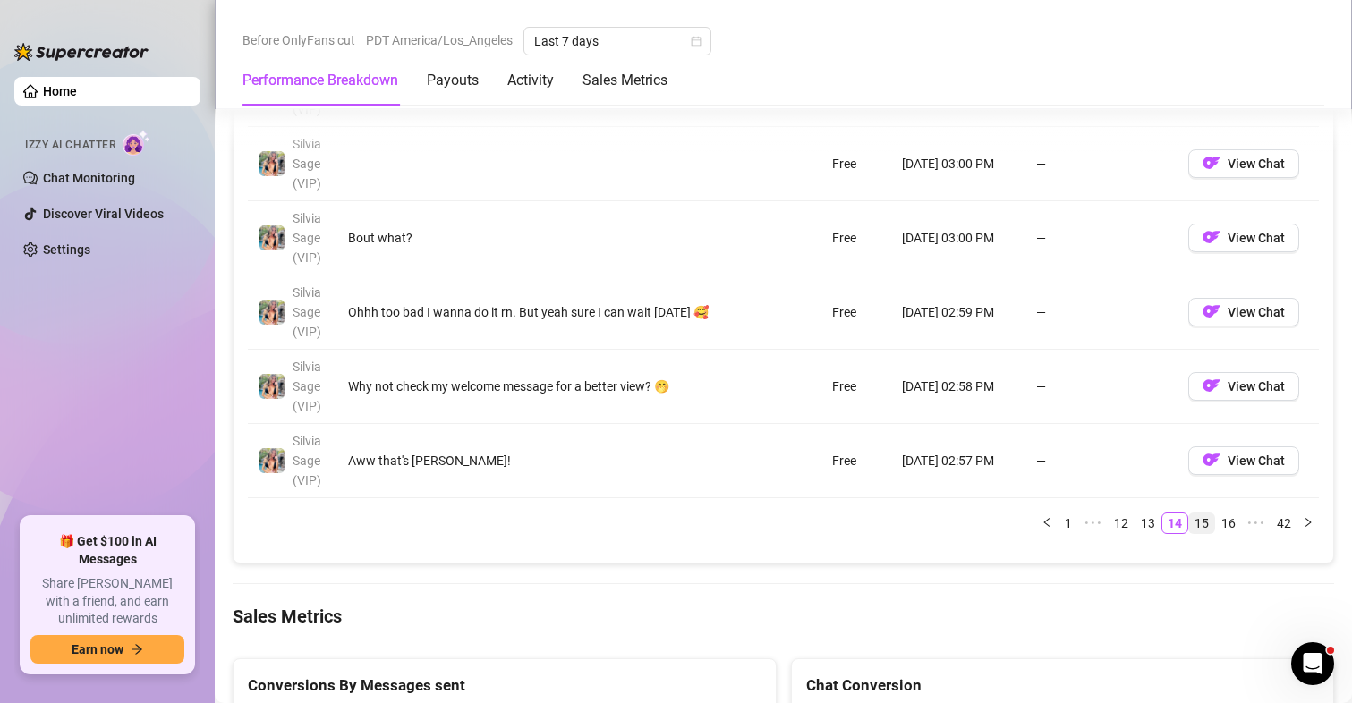
click at [1195, 521] on link "15" at bounding box center [1201, 524] width 25 height 20
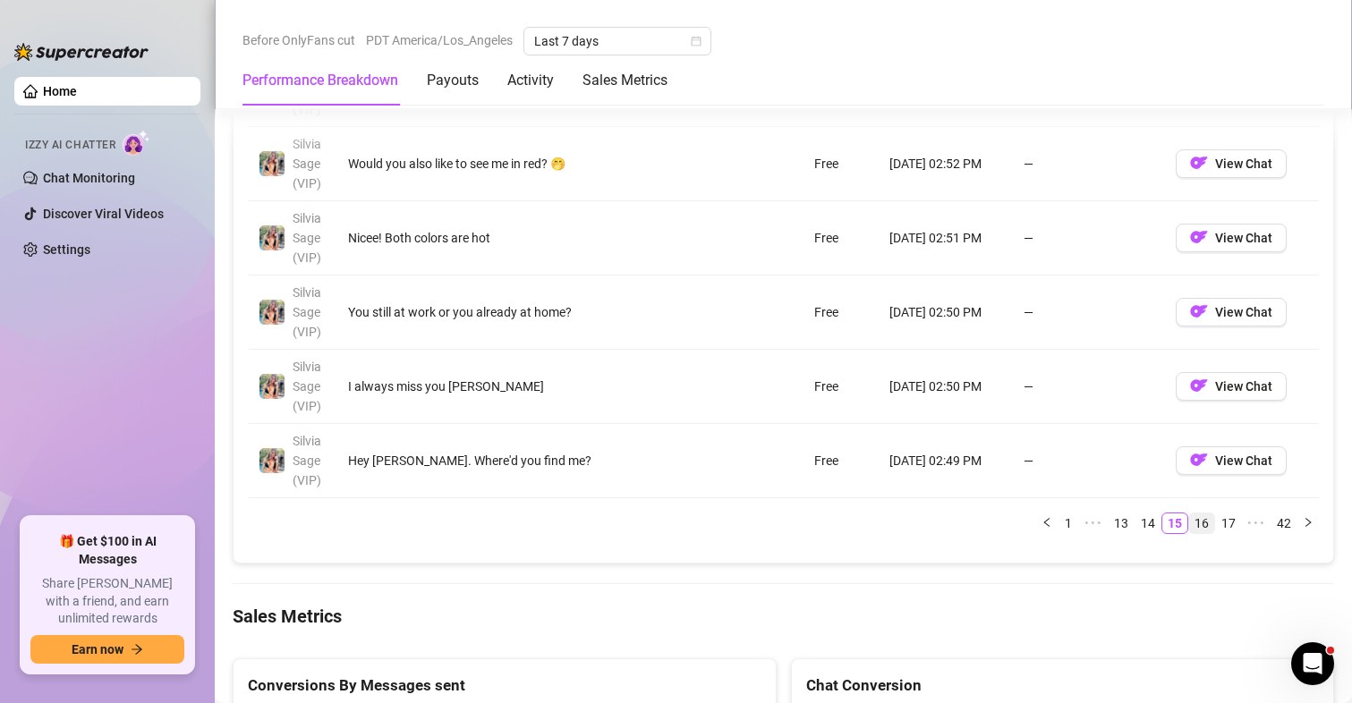
click at [1189, 526] on link "16" at bounding box center [1201, 524] width 25 height 20
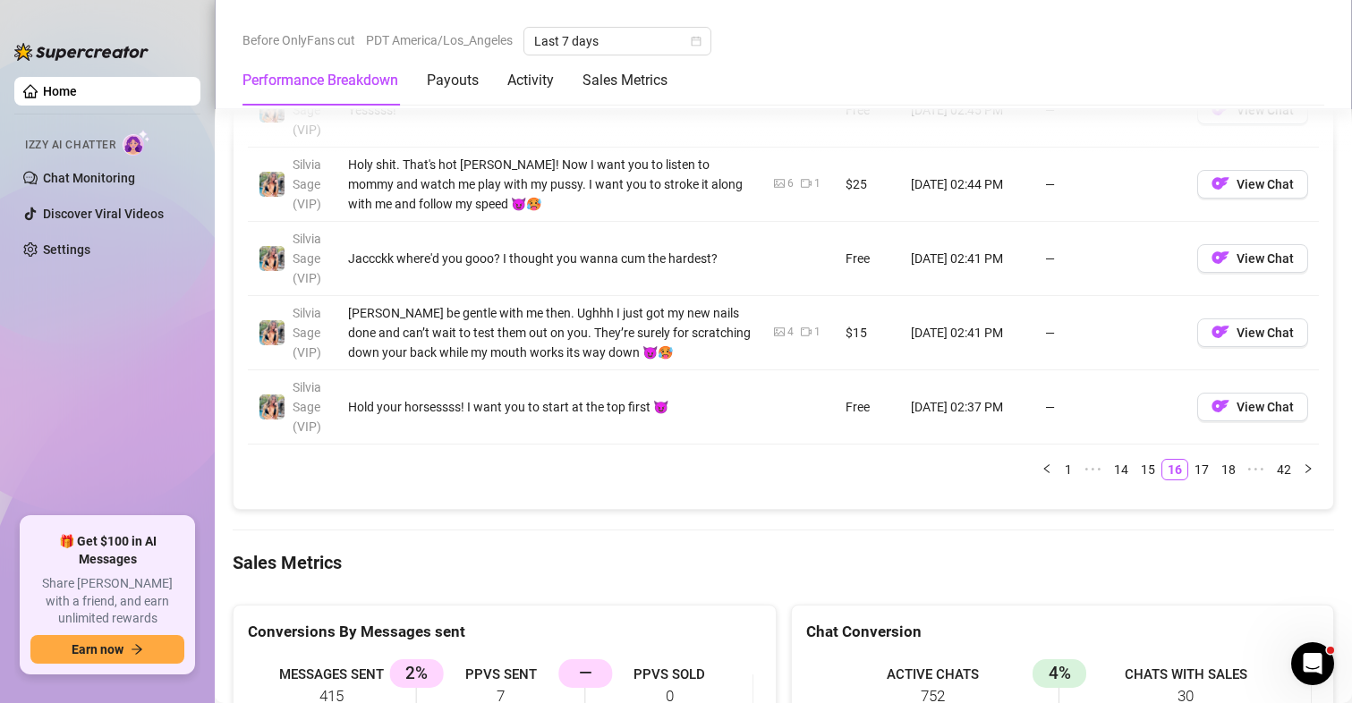
scroll to position [2237, 0]
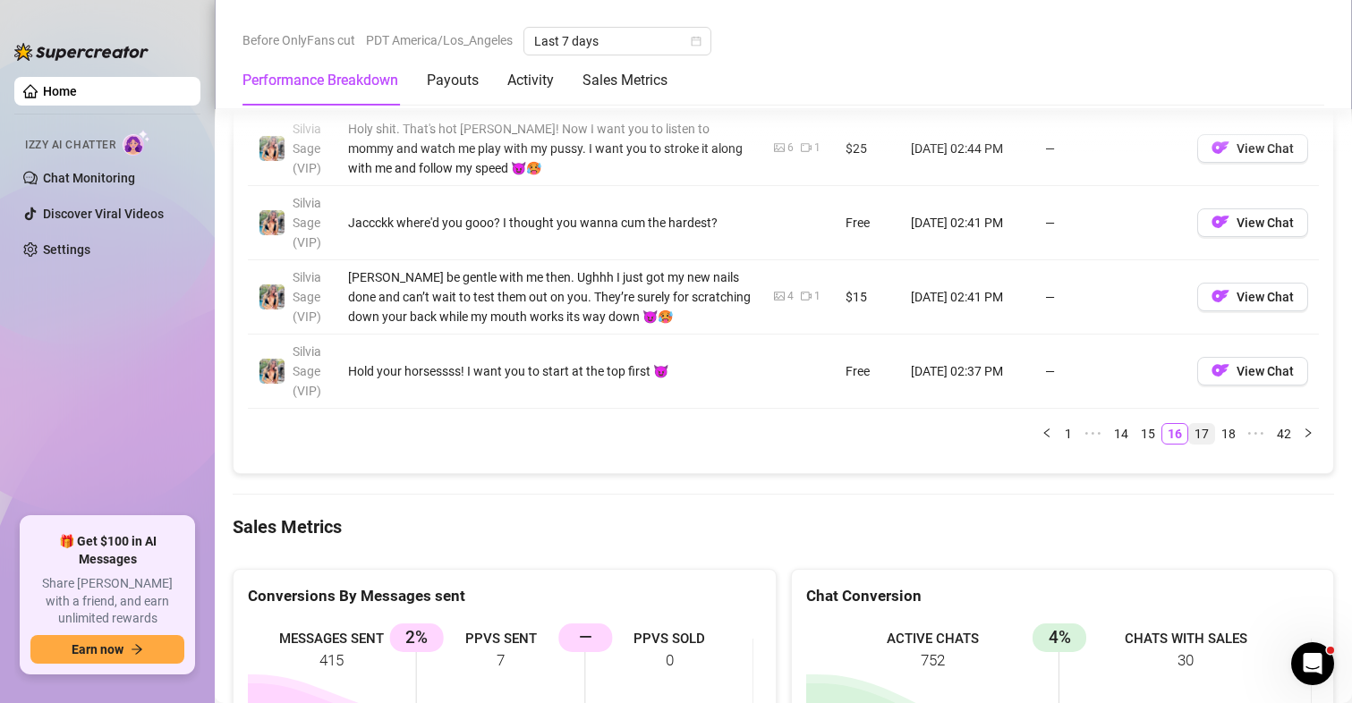
click at [1189, 441] on link "17" at bounding box center [1201, 434] width 25 height 20
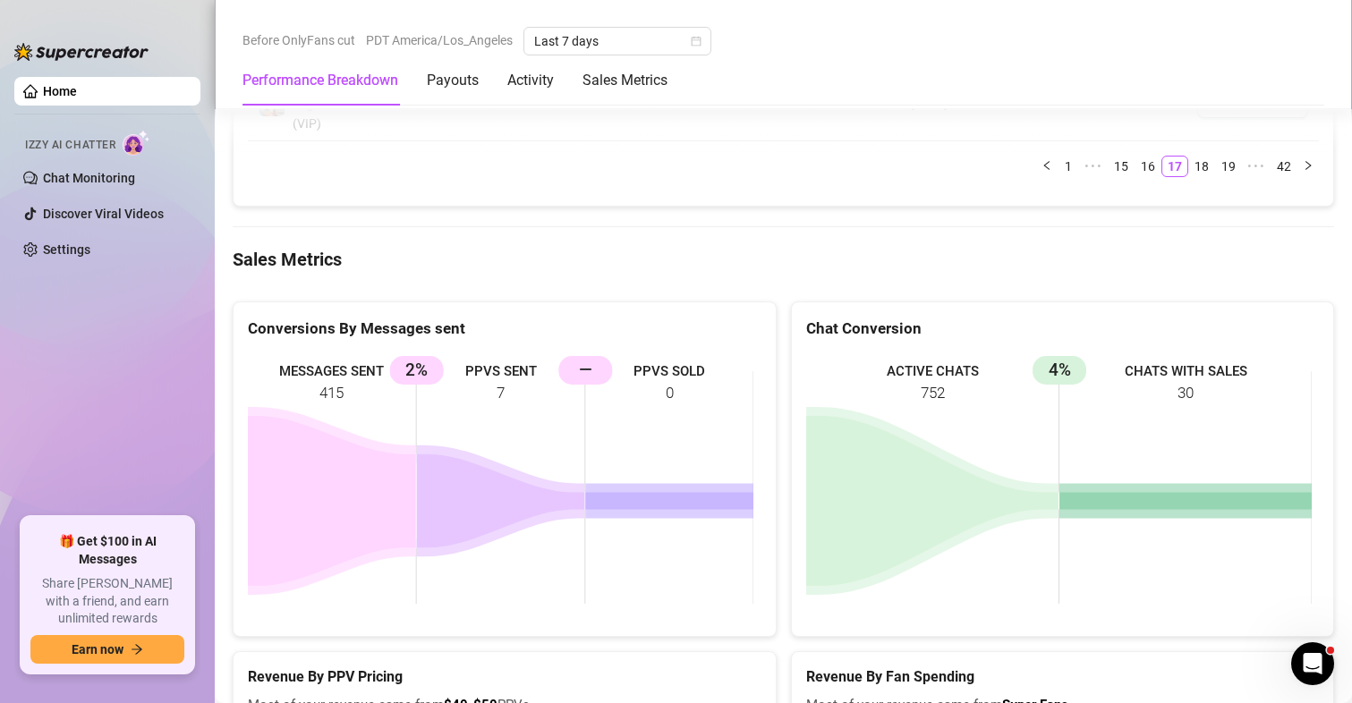
scroll to position [2505, 0]
click at [1193, 166] on link "18" at bounding box center [1201, 166] width 25 height 20
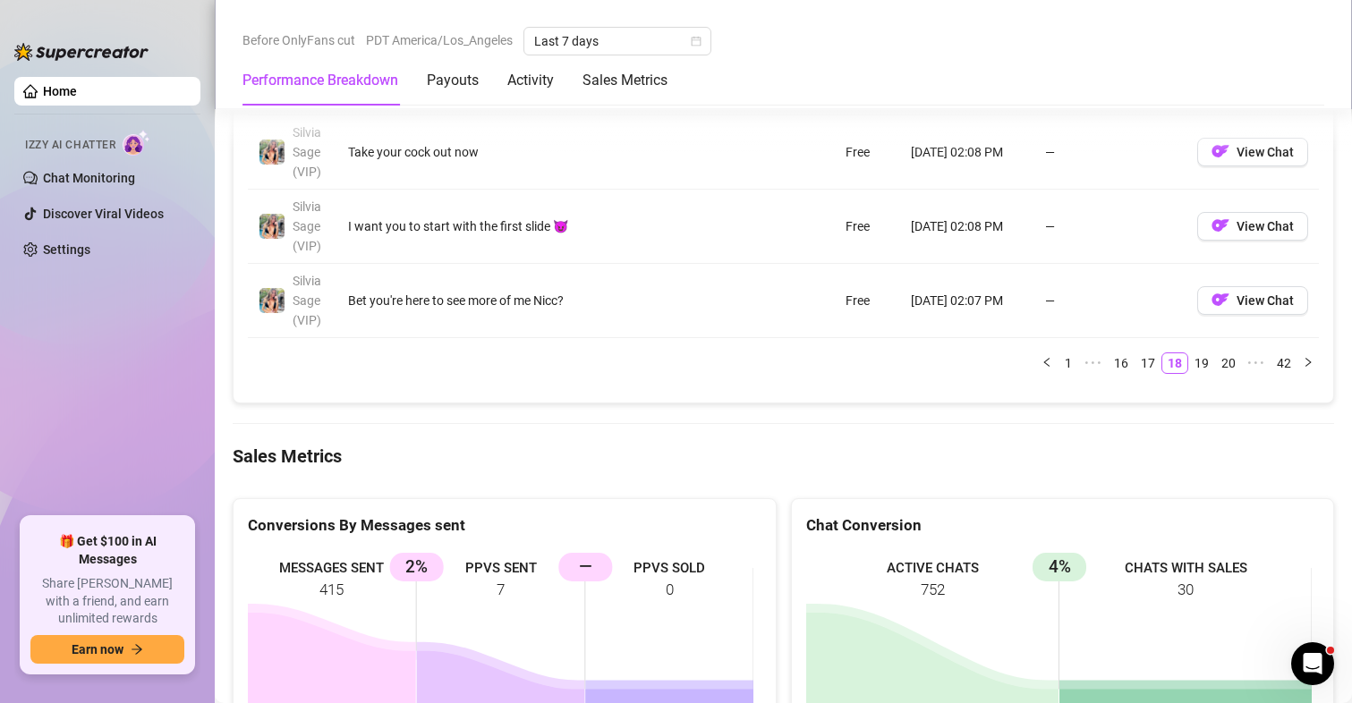
scroll to position [2326, 0]
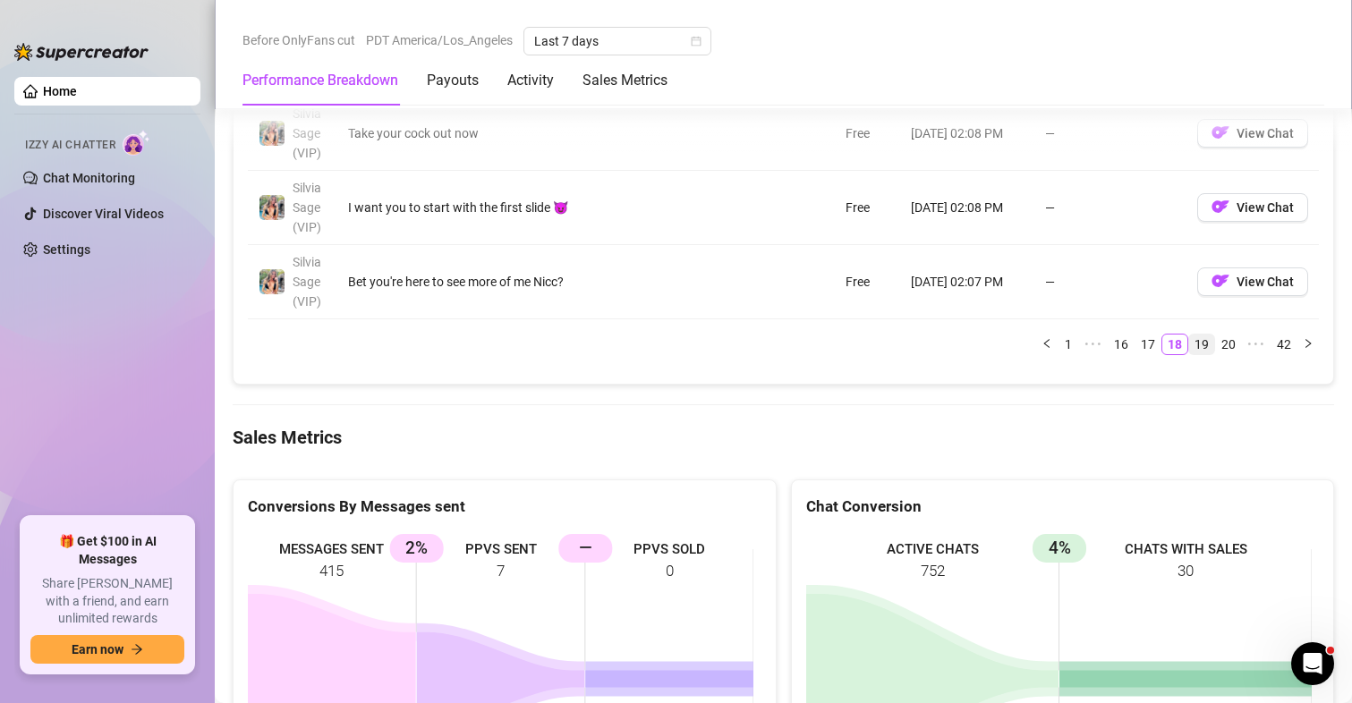
click at [1197, 344] on link "19" at bounding box center [1201, 345] width 25 height 20
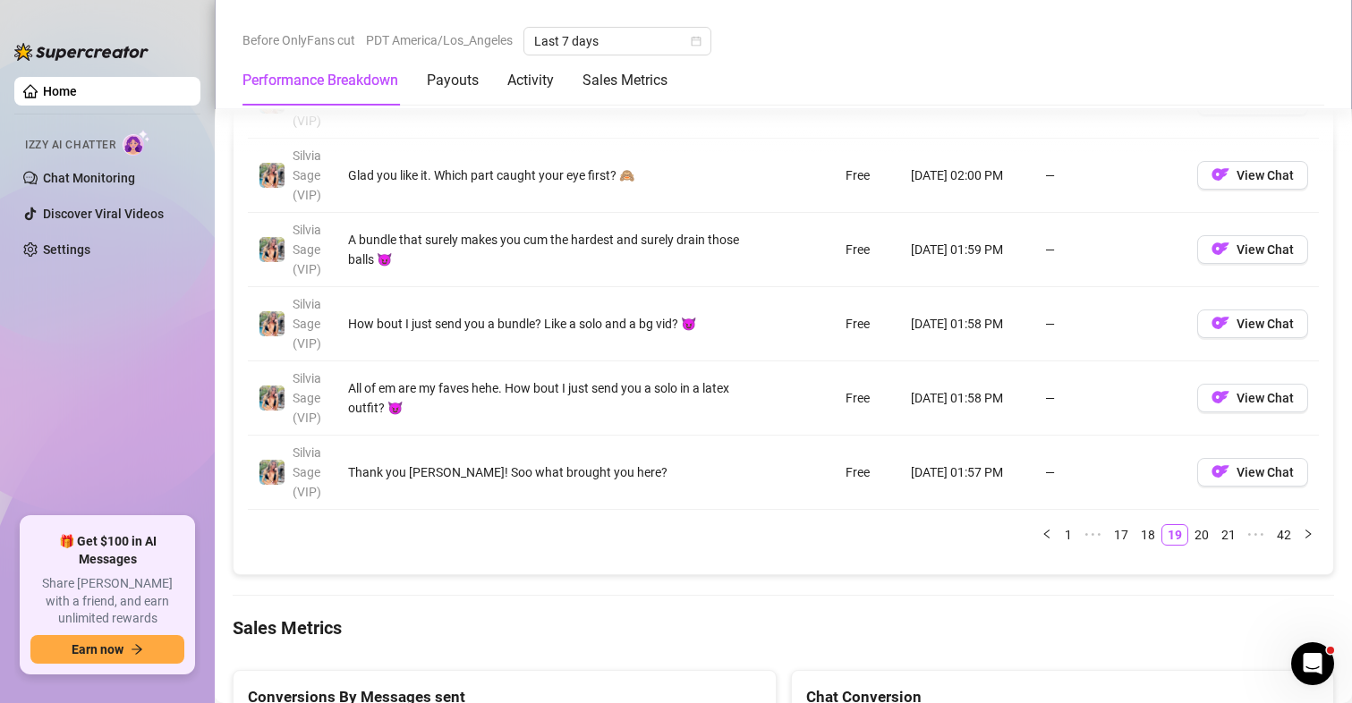
scroll to position [2148, 0]
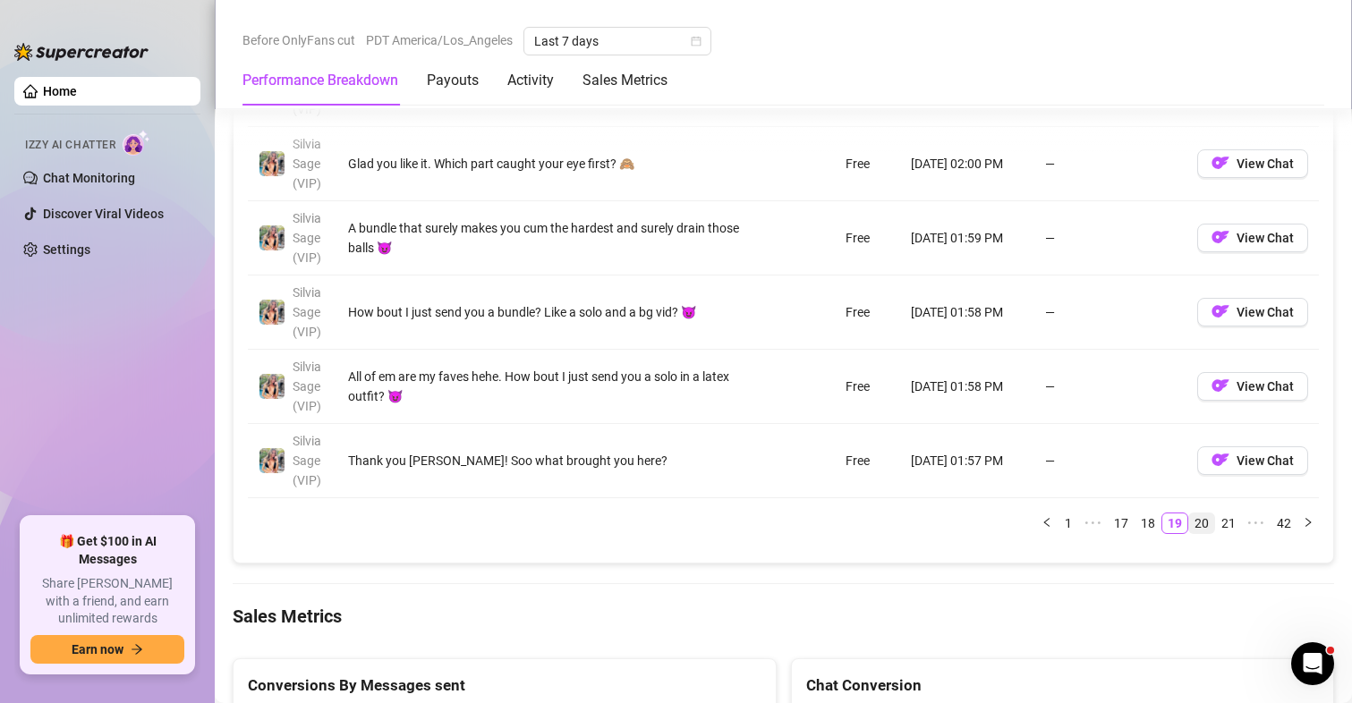
click at [1198, 524] on link "20" at bounding box center [1201, 524] width 25 height 20
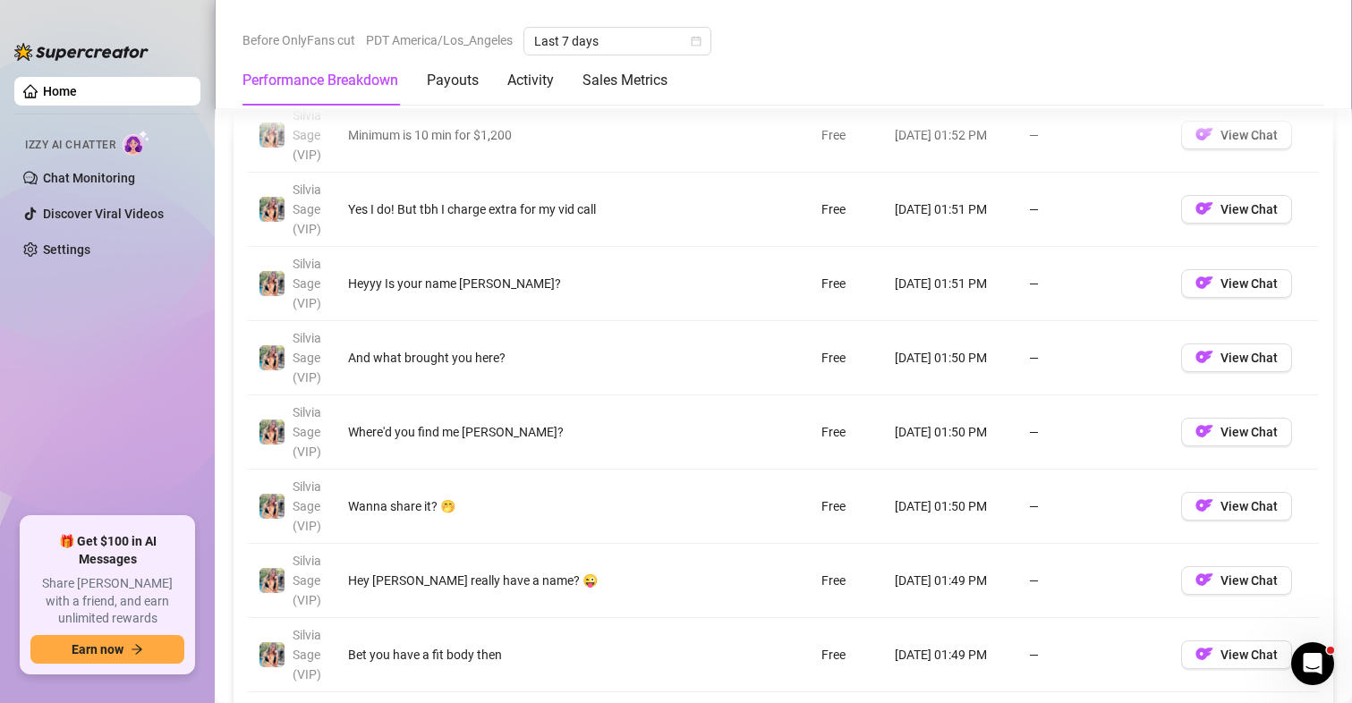
scroll to position [1790, 0]
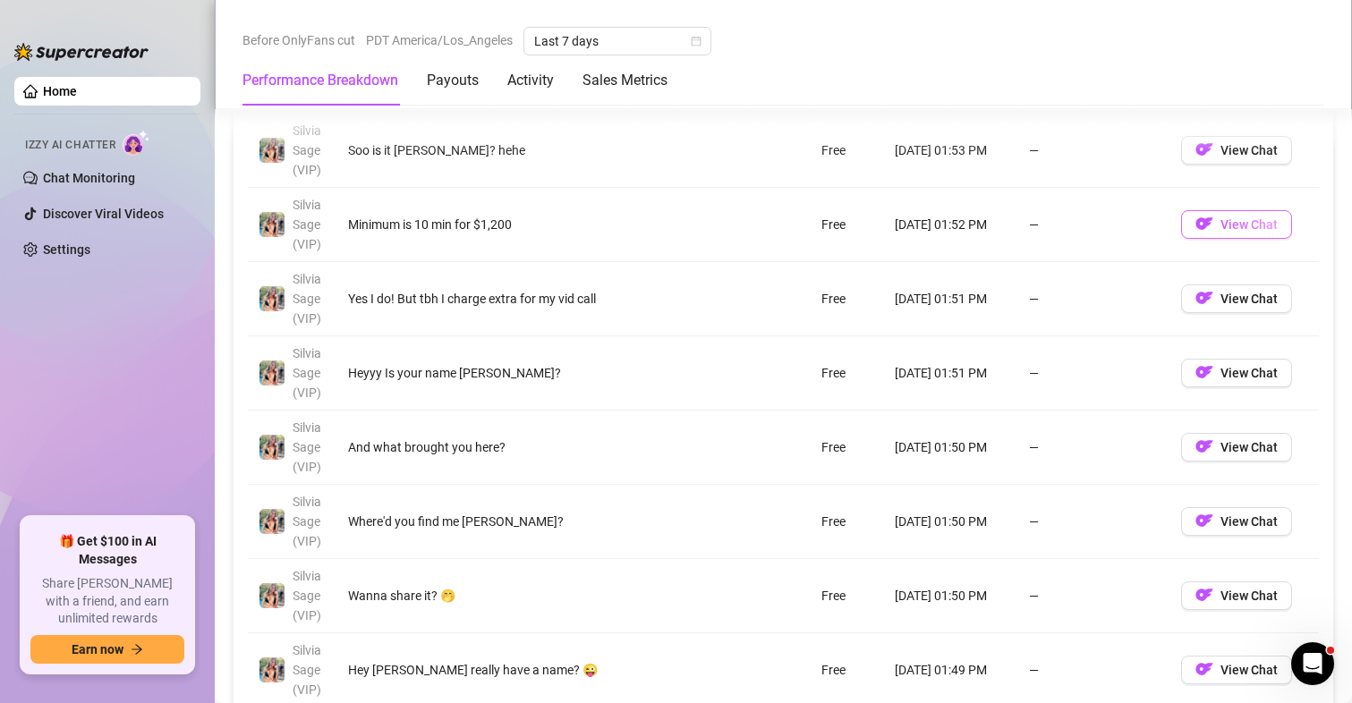
click at [1224, 220] on span "View Chat" at bounding box center [1248, 224] width 57 height 14
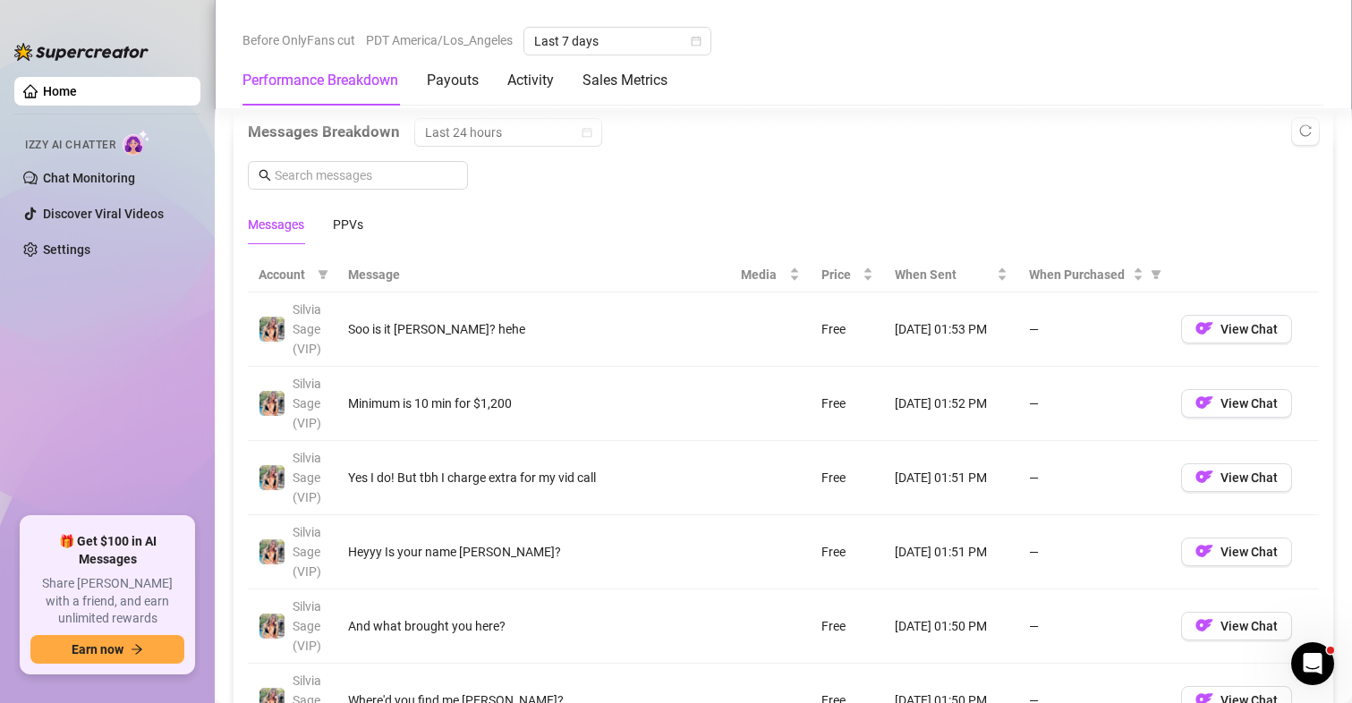
scroll to position [2058, 0]
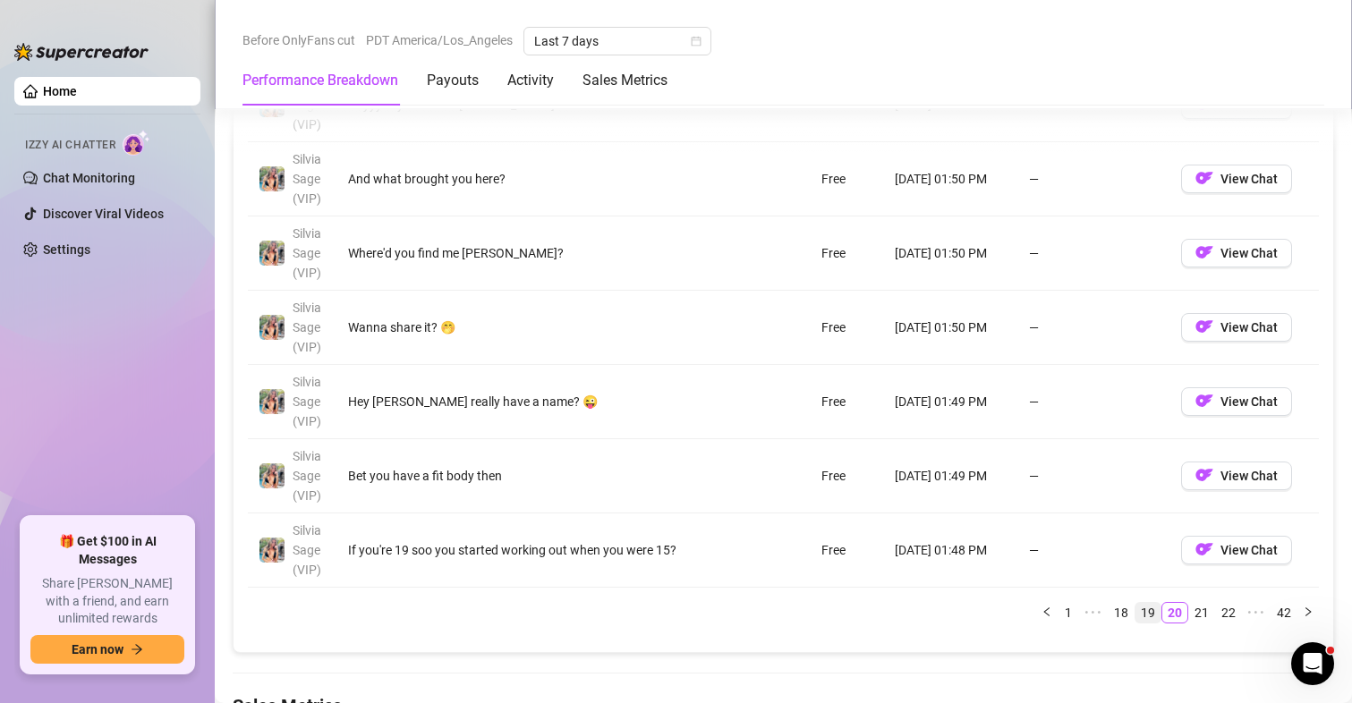
click at [1135, 612] on link "19" at bounding box center [1147, 613] width 25 height 20
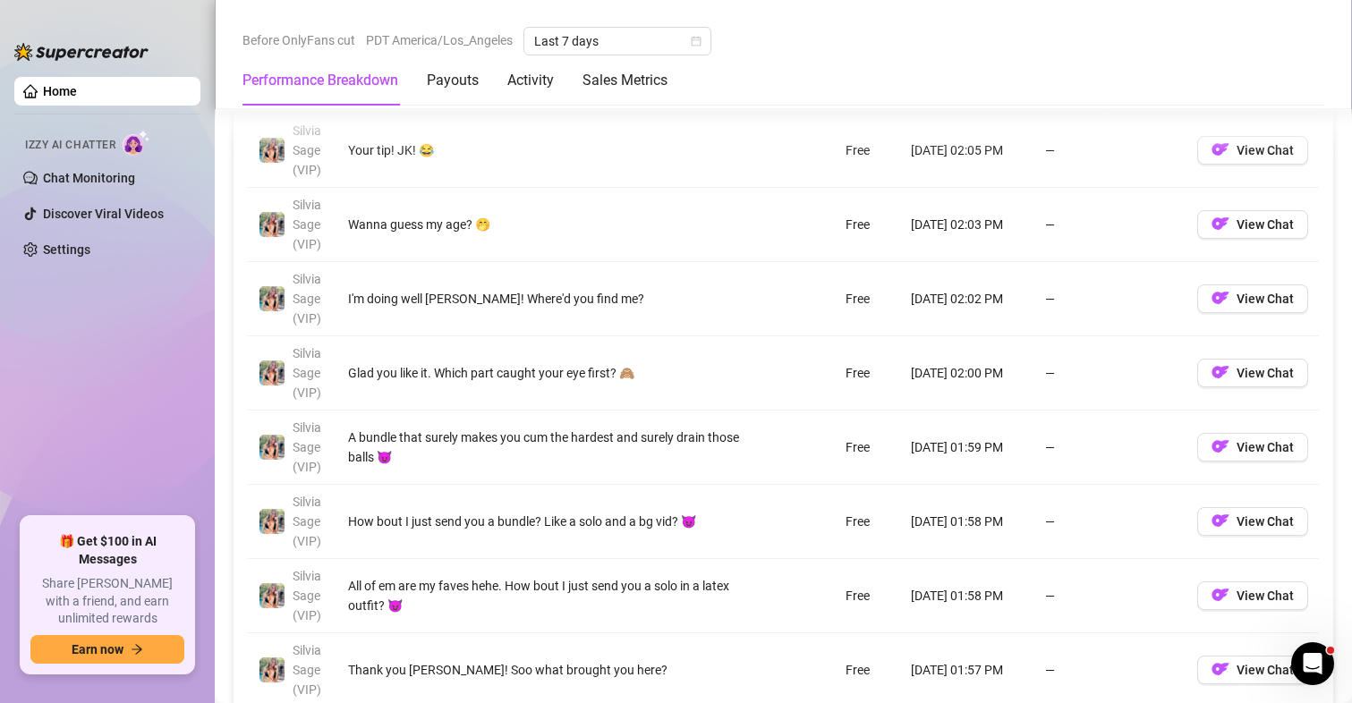
scroll to position [2148, 0]
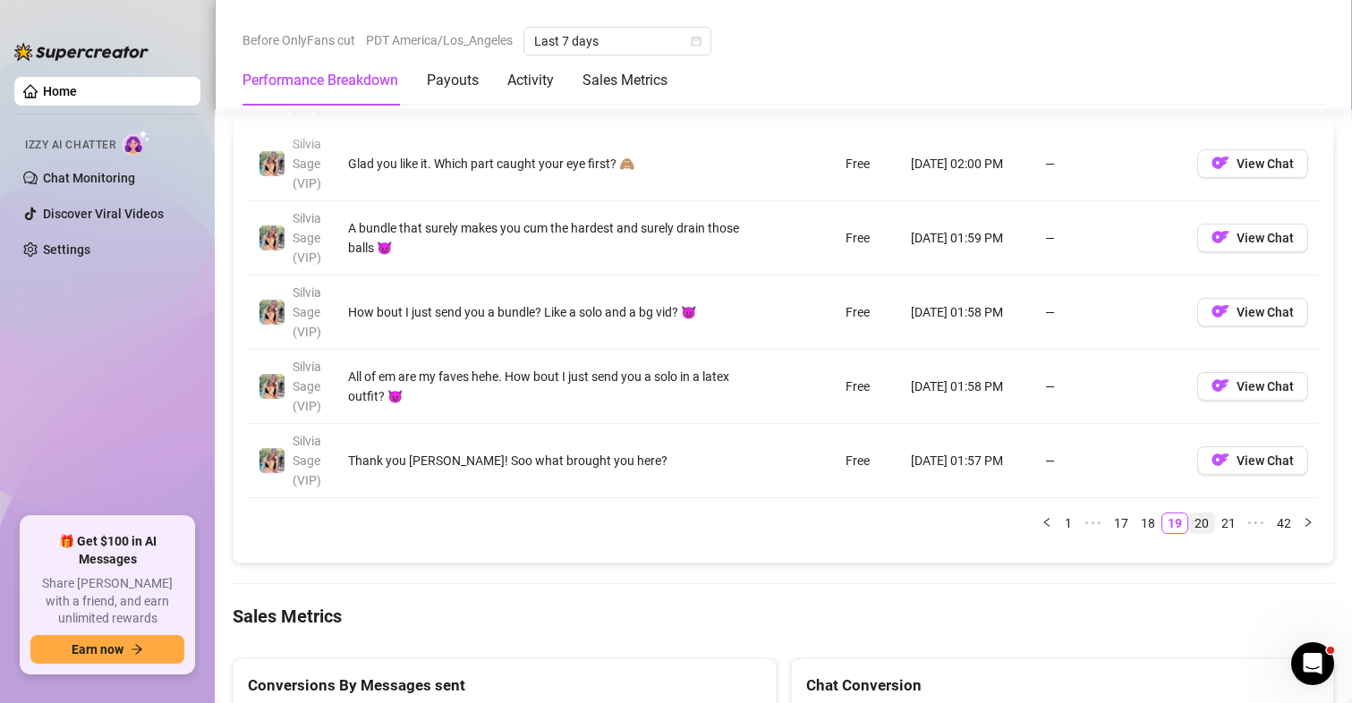
click at [1189, 523] on link "20" at bounding box center [1201, 524] width 25 height 20
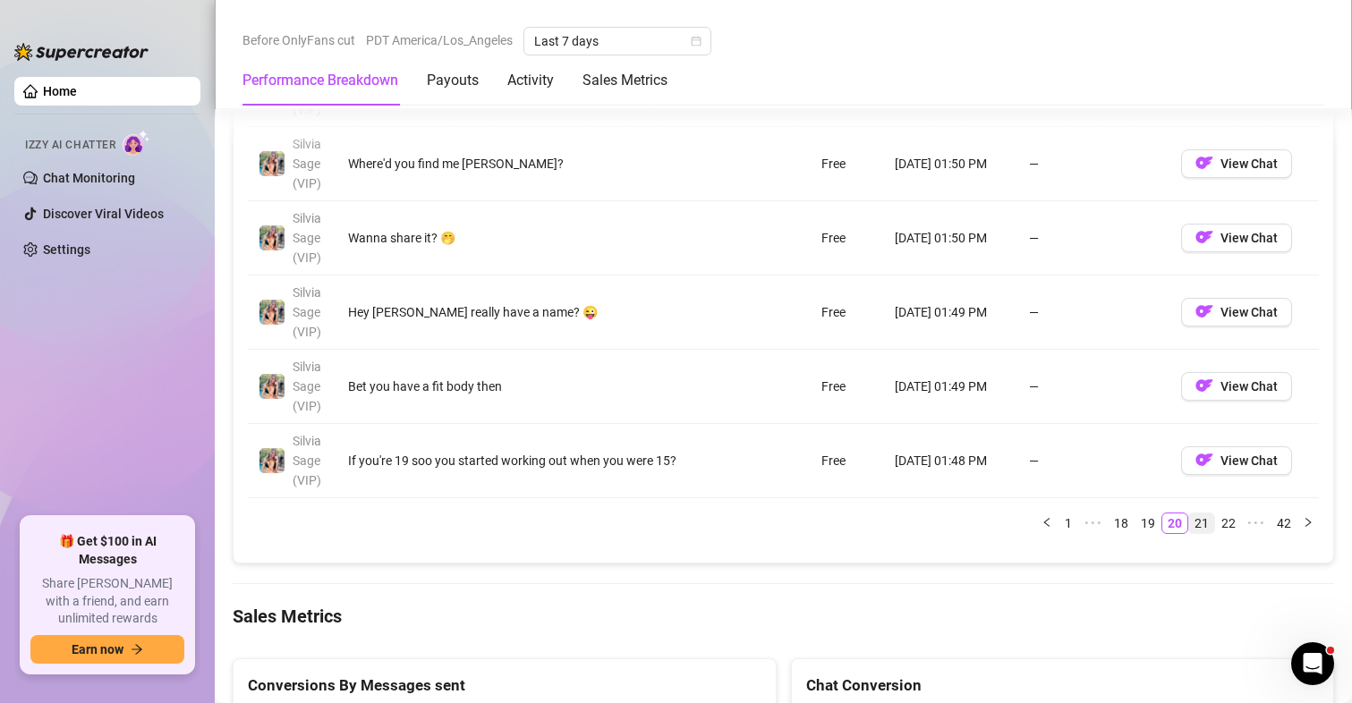
click at [1189, 522] on link "21" at bounding box center [1201, 524] width 25 height 20
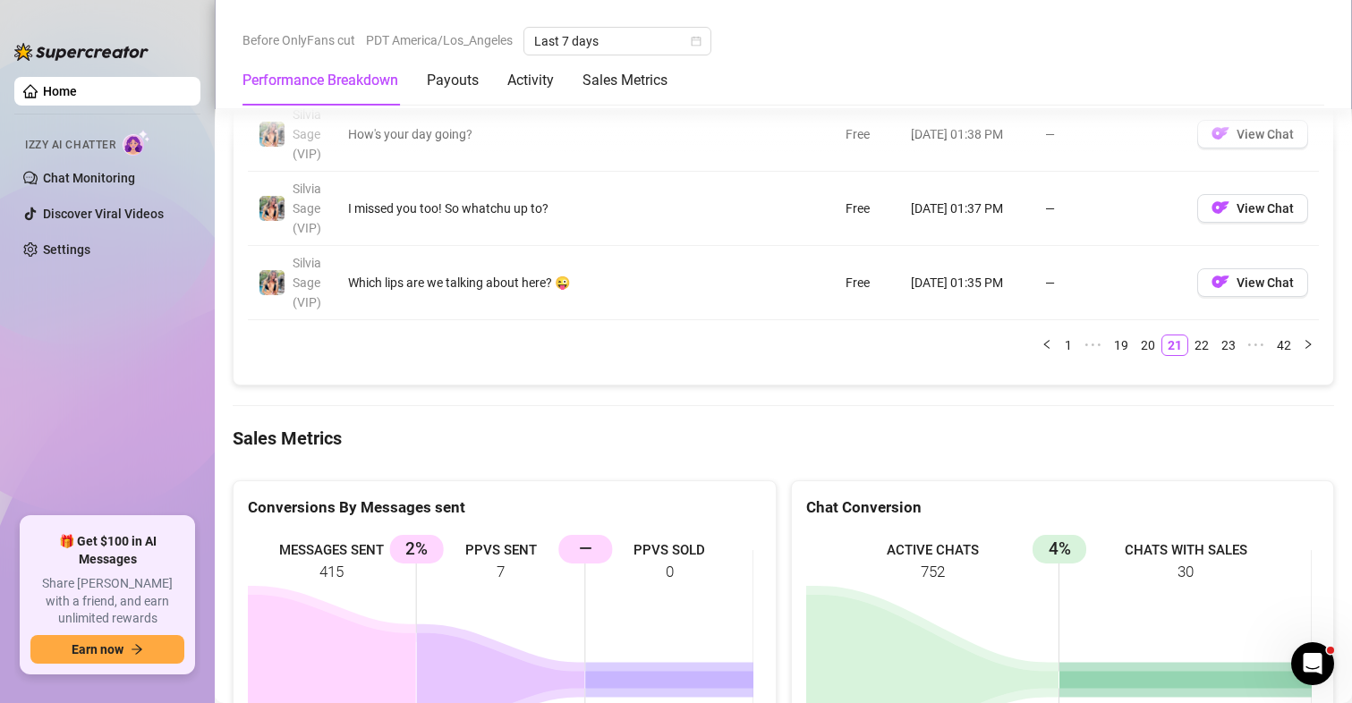
scroll to position [2326, 0]
click at [1189, 340] on link "22" at bounding box center [1201, 345] width 25 height 20
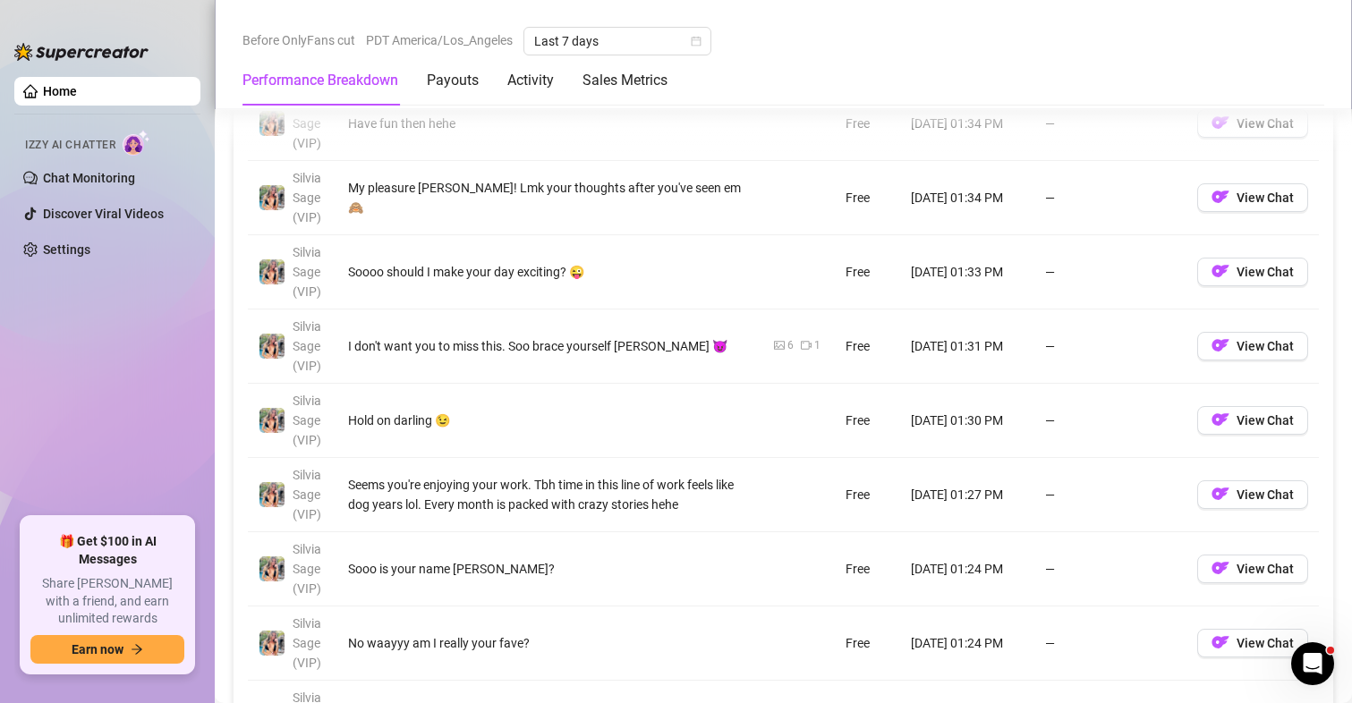
scroll to position [2148, 0]
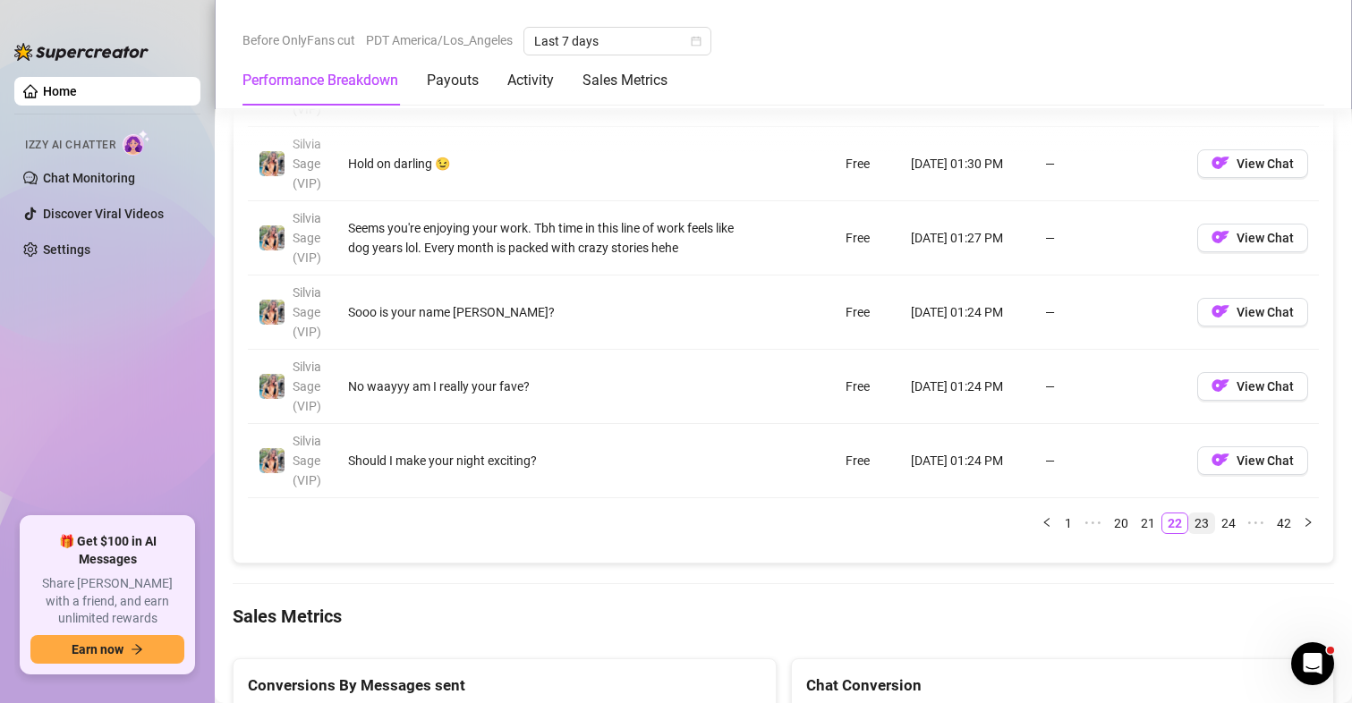
click at [1189, 519] on link "23" at bounding box center [1201, 524] width 25 height 20
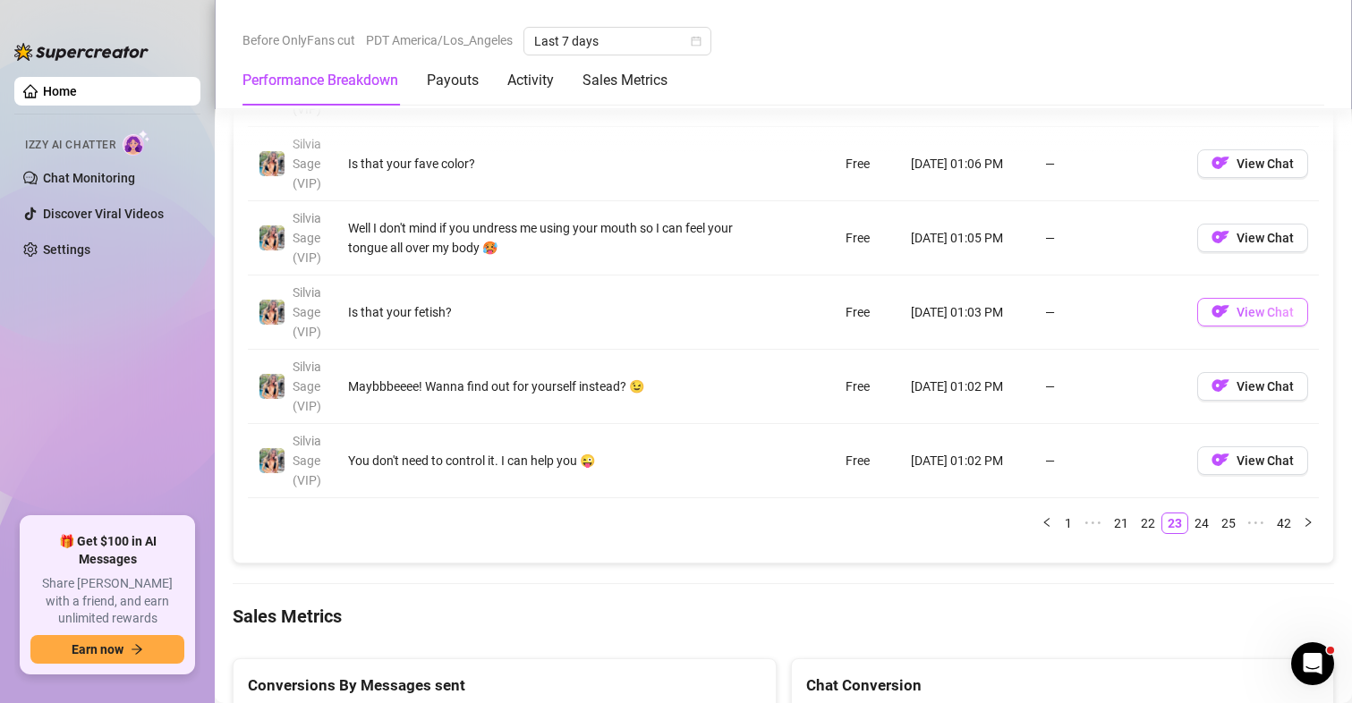
click at [1237, 315] on span "View Chat" at bounding box center [1265, 312] width 57 height 14
